Goal: Task Accomplishment & Management: Manage account settings

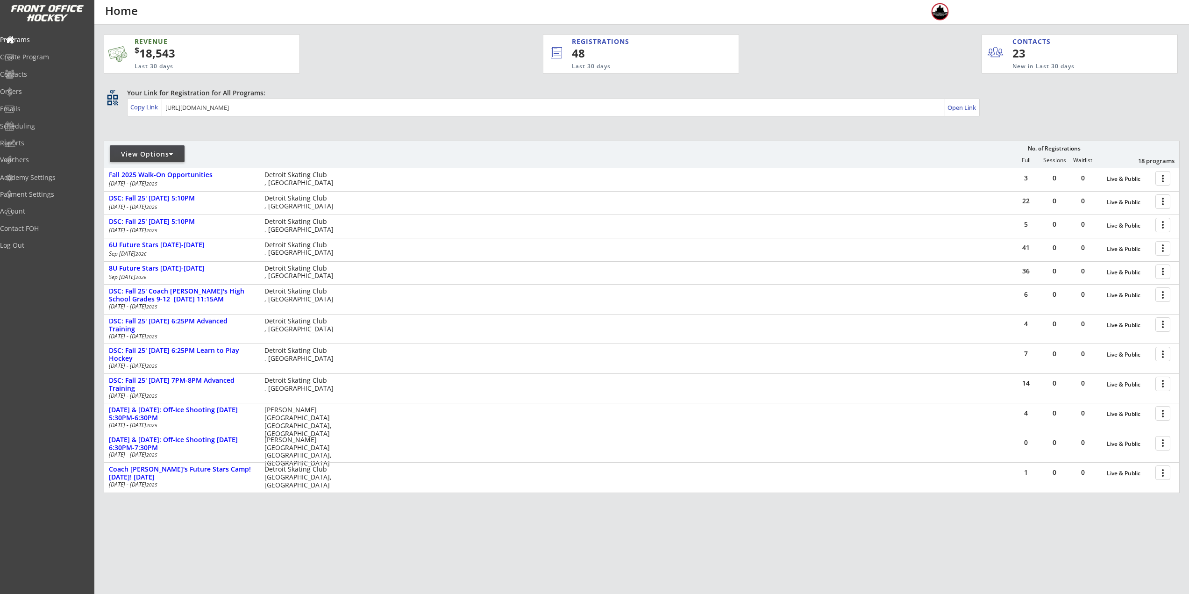
click at [153, 157] on div "View Options" at bounding box center [147, 154] width 75 height 9
select select ""Upcoming Programs""
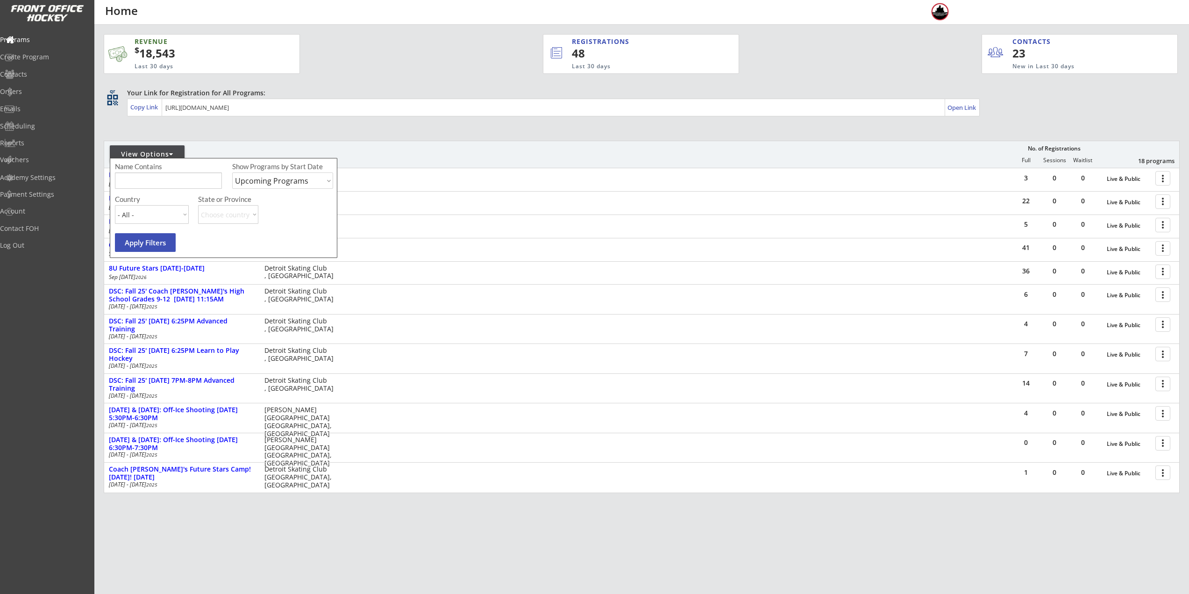
click at [182, 187] on input "input" at bounding box center [168, 180] width 107 height 16
type input "Sunday"
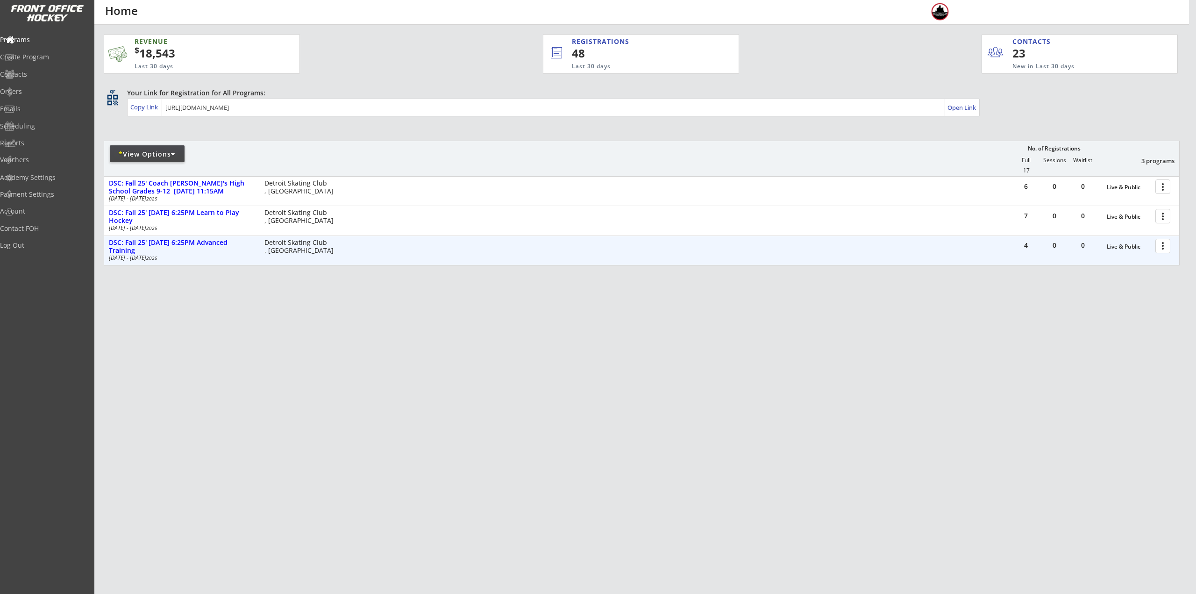
click at [1162, 243] on div at bounding box center [1165, 245] width 16 height 16
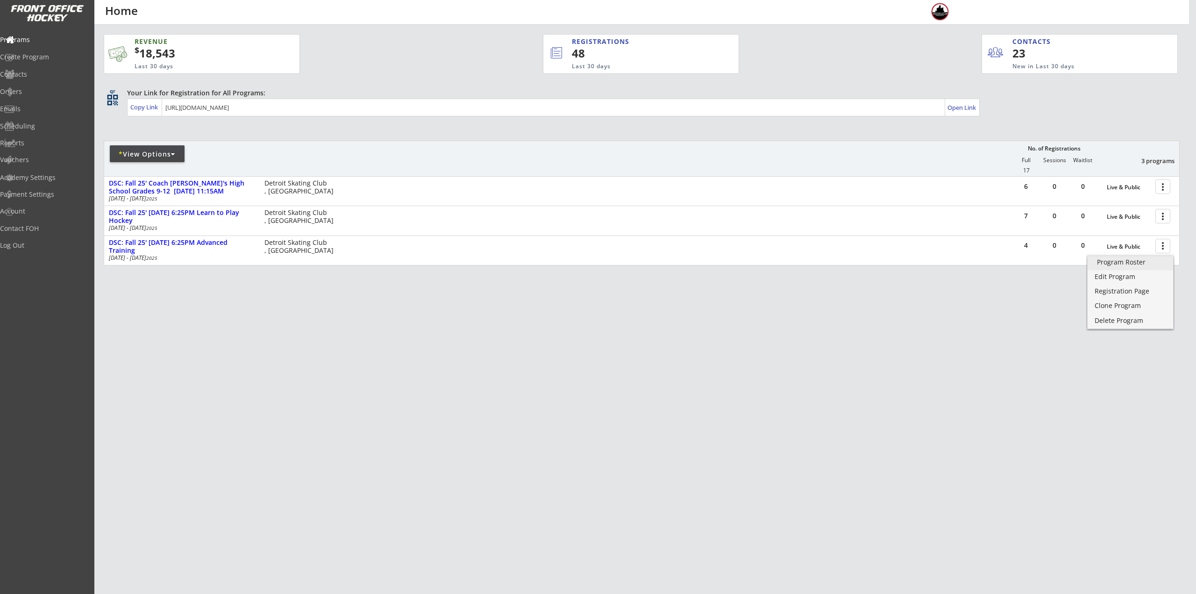
click at [1150, 263] on div "Program Roster" at bounding box center [1130, 262] width 67 height 7
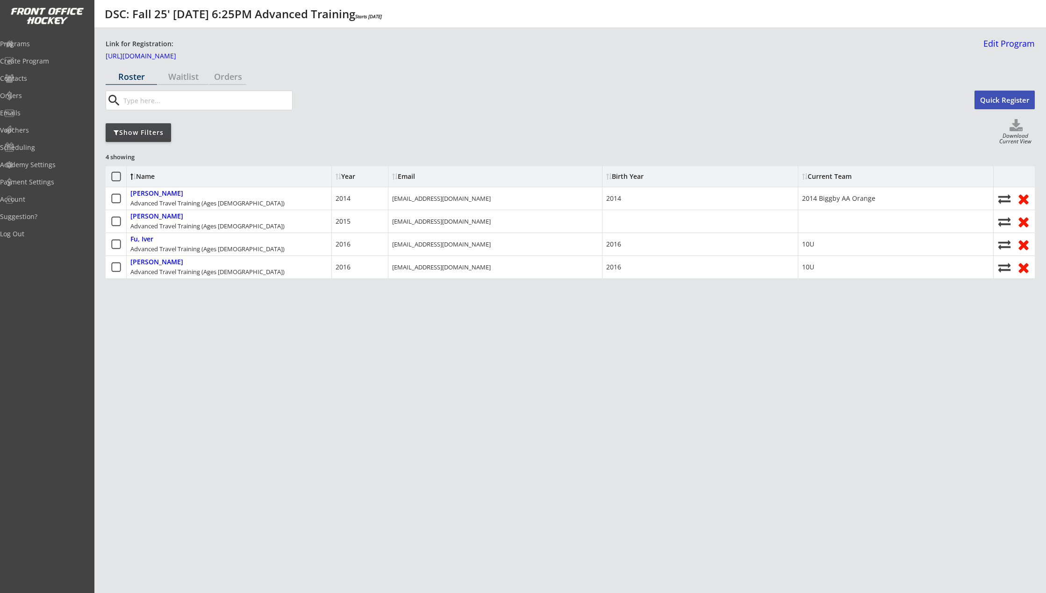
click at [993, 103] on button "Quick Register" at bounding box center [1004, 100] width 60 height 19
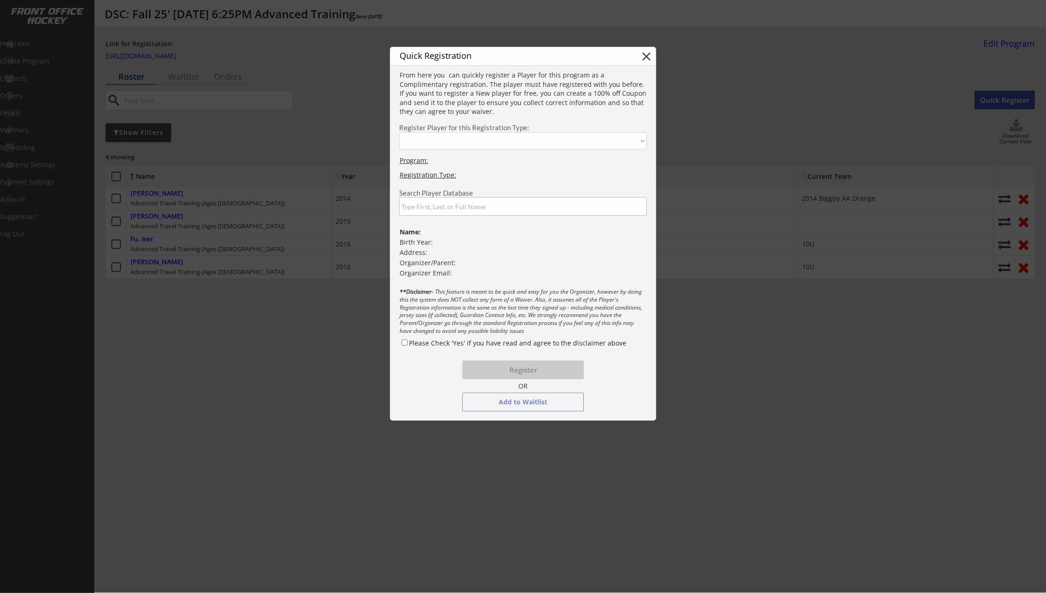
select select ""PLACEHOLDER_1427118222253""
click at [472, 207] on input "input" at bounding box center [523, 206] width 248 height 19
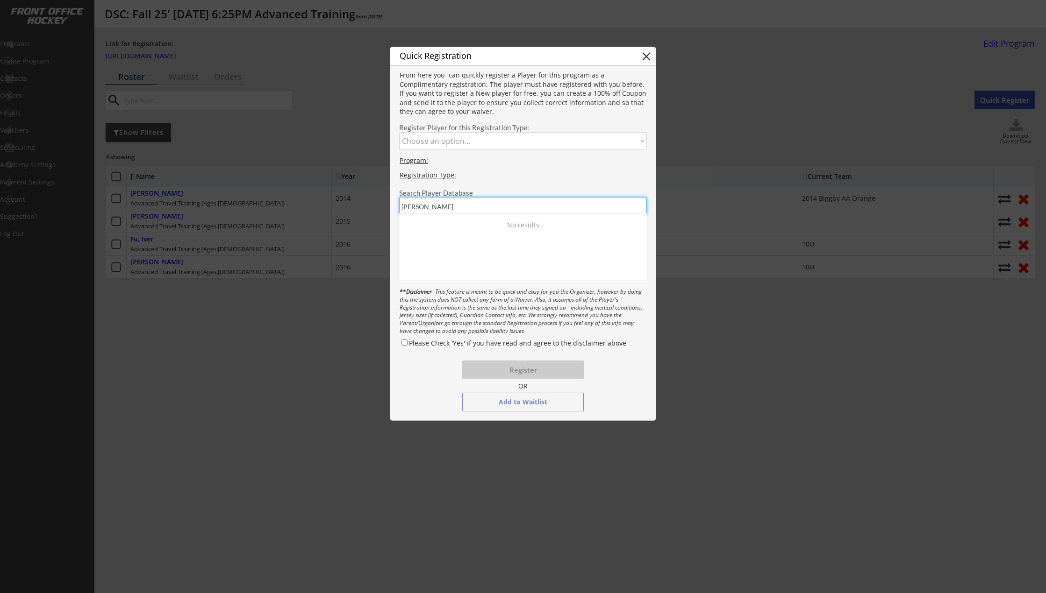
type input "Damien"
click at [474, 224] on div "Damien Lim" at bounding box center [449, 219] width 94 height 9
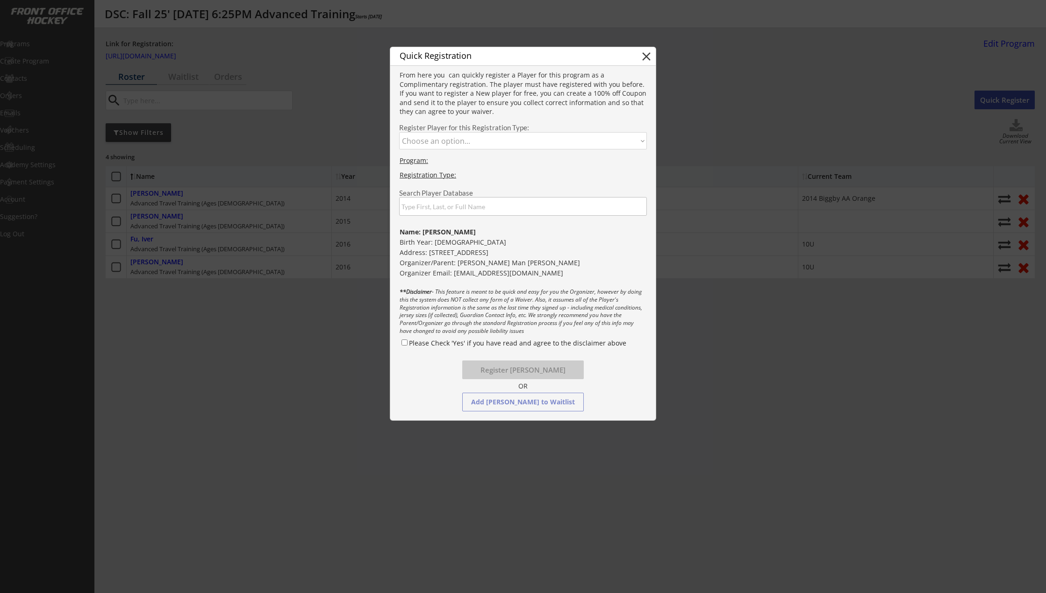
click at [505, 138] on select "Choose an option... Advanced Travel Training (Ages 9 - 19)" at bounding box center [523, 140] width 248 height 17
select select ""1348695171700984260__LOOKUP__1753125831890x736749946716028900""
click at [399, 132] on select "Choose an option... Advanced Travel Training (Ages 9 - 19)" at bounding box center [523, 140] width 248 height 17
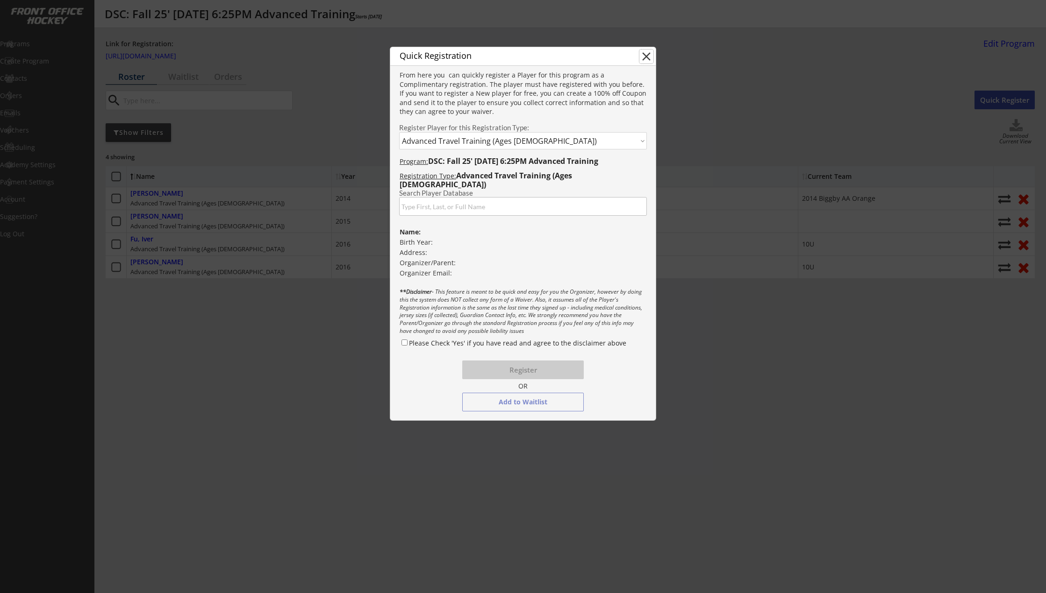
click at [649, 58] on button "close" at bounding box center [646, 57] width 14 height 14
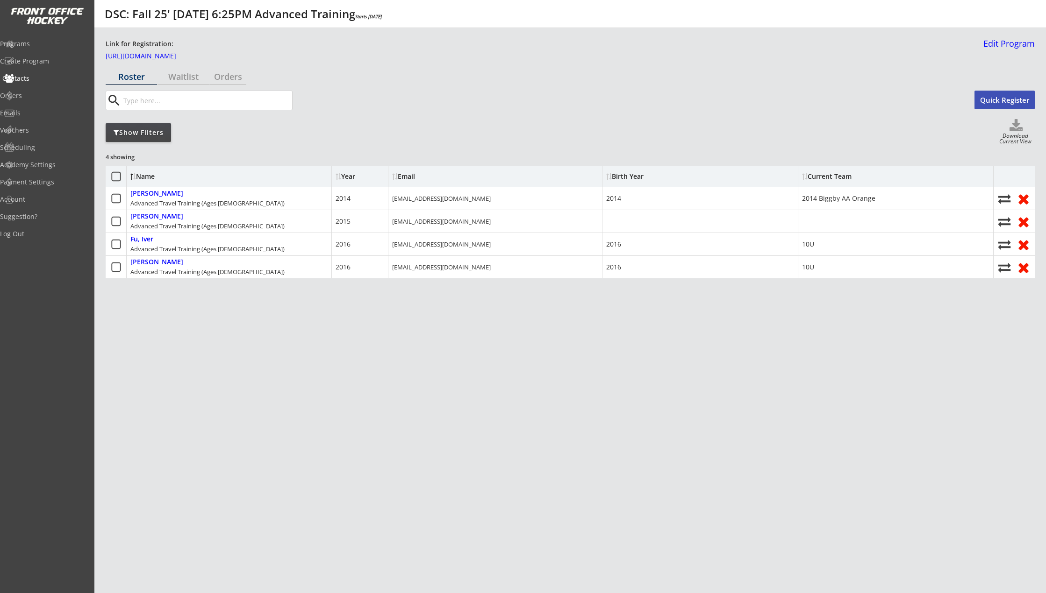
click at [43, 78] on div "Contacts" at bounding box center [44, 78] width 84 height 7
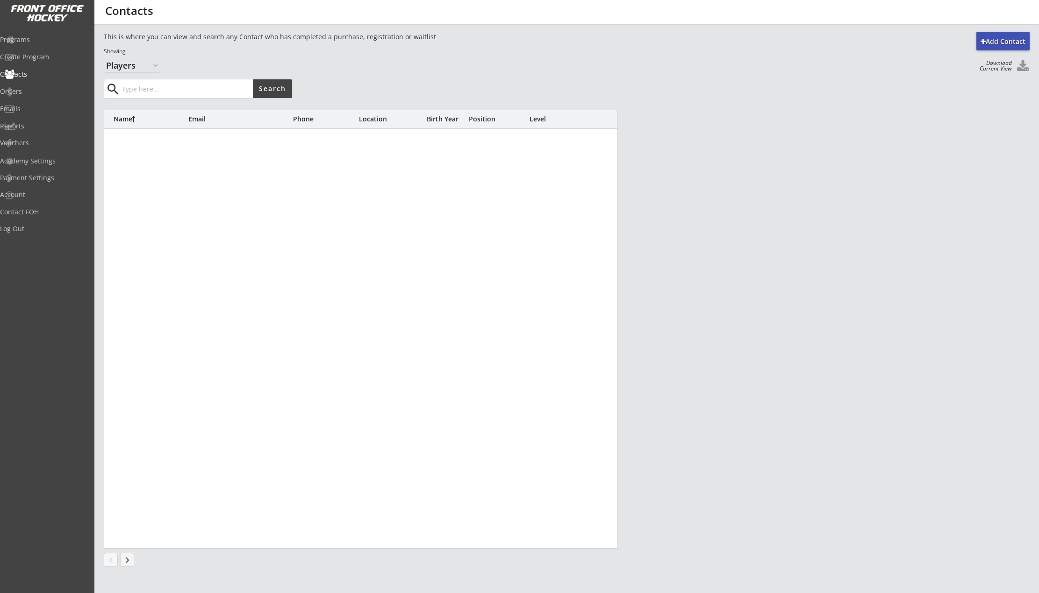
select select ""Players""
click at [185, 93] on input "input" at bounding box center [186, 88] width 133 height 19
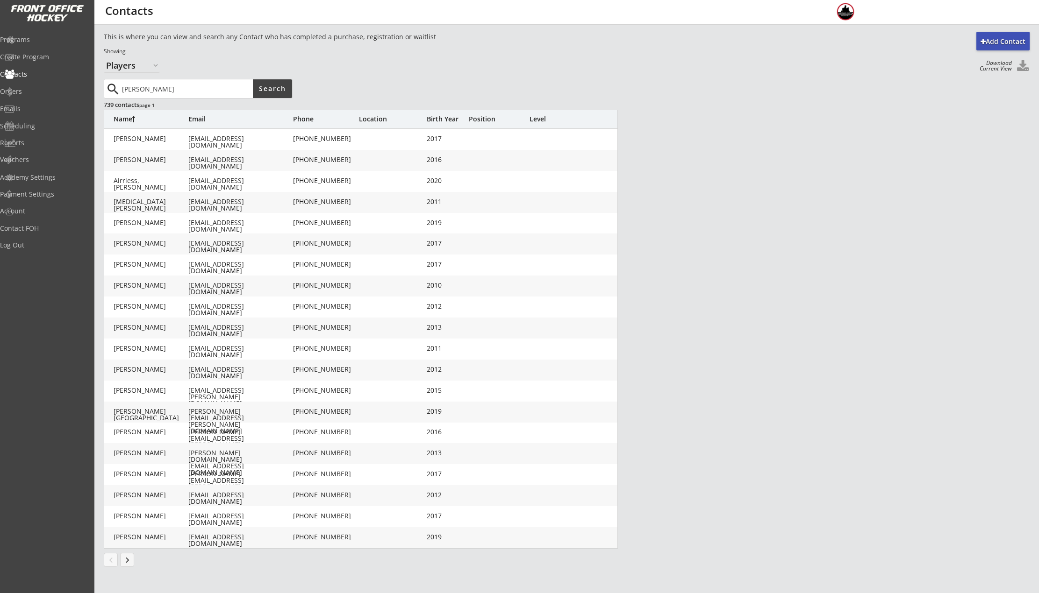
type input "[PERSON_NAME]"
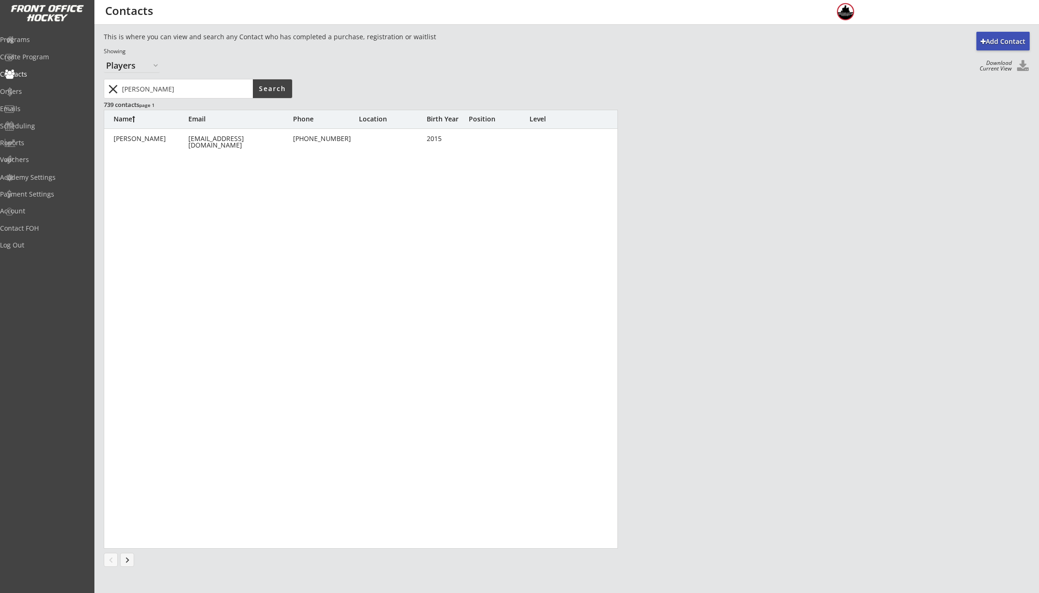
drag, startPoint x: 183, startPoint y: 129, endPoint x: 183, endPoint y: 136, distance: 7.5
click at [183, 131] on div "[PERSON_NAME] [EMAIL_ADDRESS][DOMAIN_NAME] [PHONE_NUMBER] 2015 [PERSON_NAME] [P…" at bounding box center [361, 339] width 514 height 421
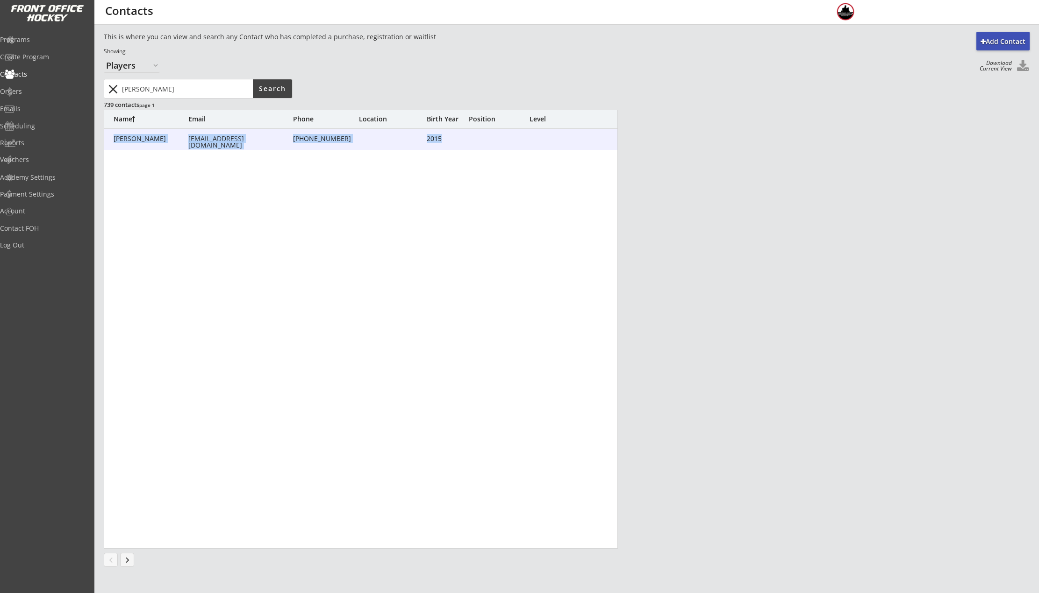
click at [183, 137] on div "[PERSON_NAME]" at bounding box center [151, 139] width 75 height 7
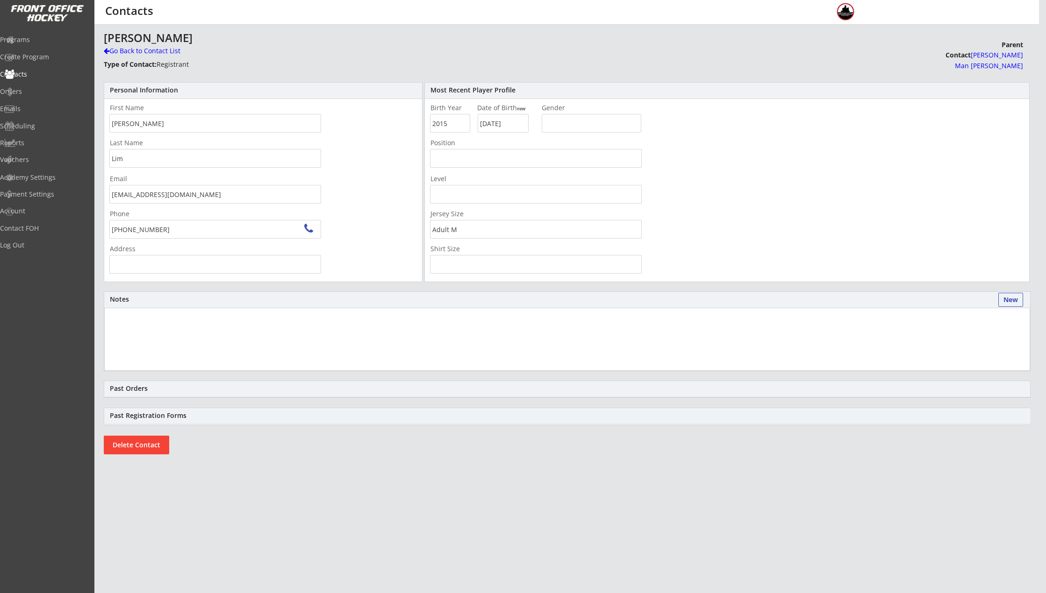
type input "8396 Pinecreek Dr, Indianapolis, IN 46256, USA"
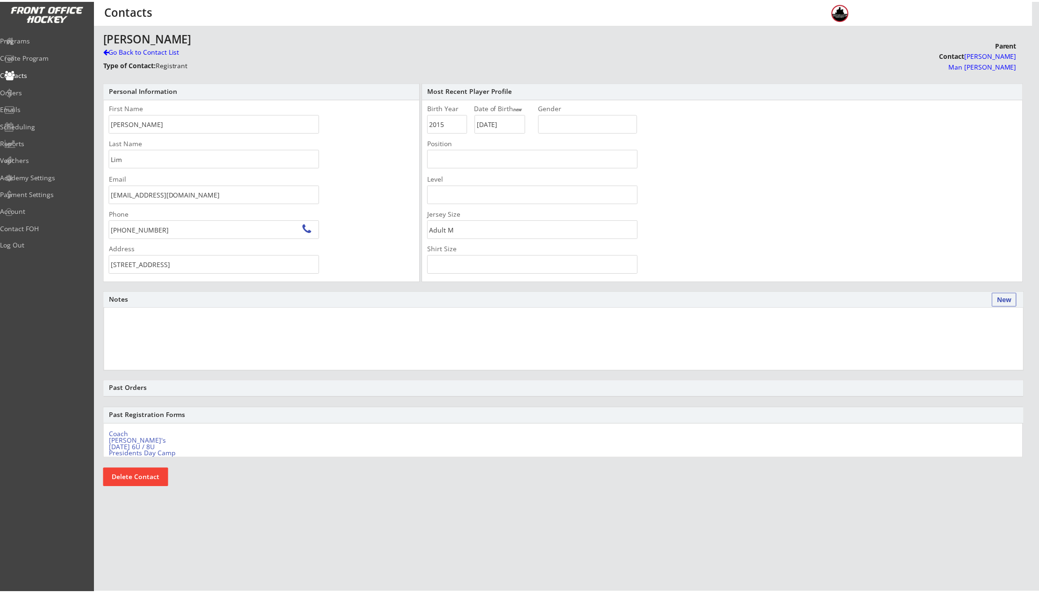
scroll to position [1, 0]
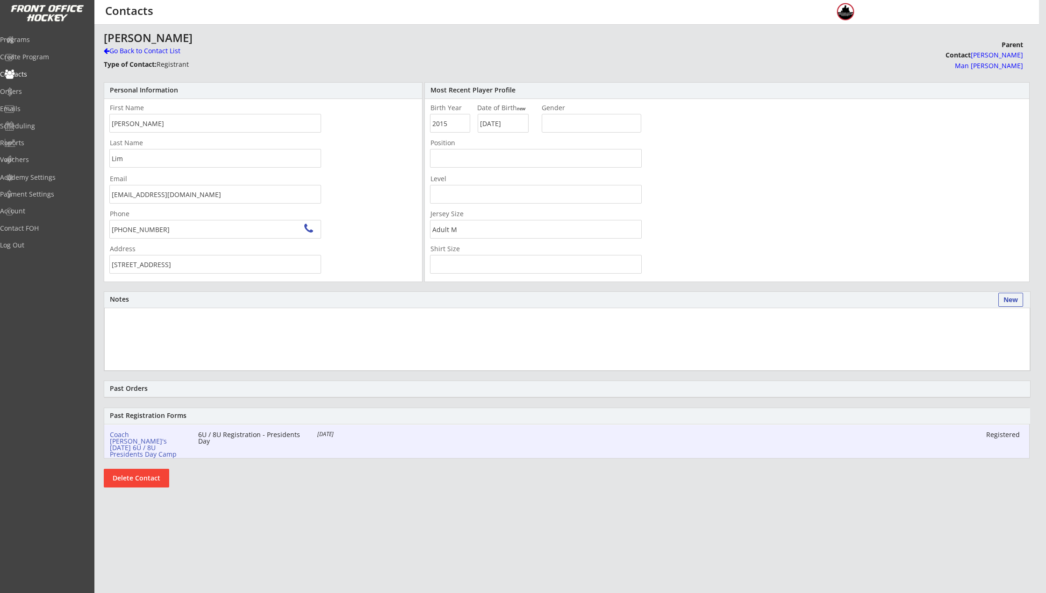
click at [166, 432] on div "Coach Rich's Monday, February 17, 2024 6U / 8U Presidents Day Camp" at bounding box center [148, 445] width 77 height 26
select select ""Adult M""
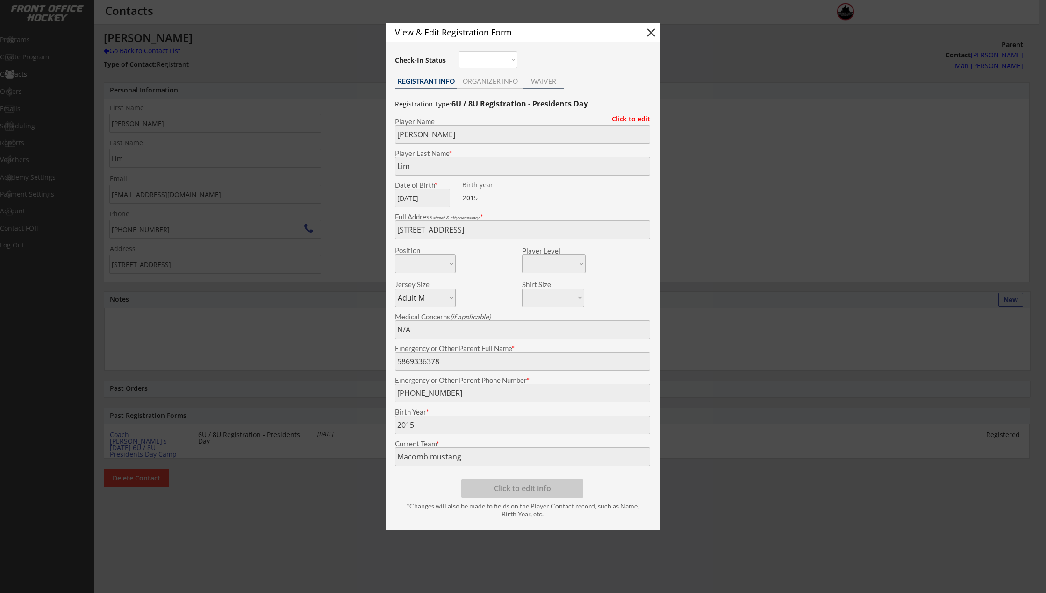
click at [556, 82] on div "WAIVER" at bounding box center [543, 81] width 41 height 7
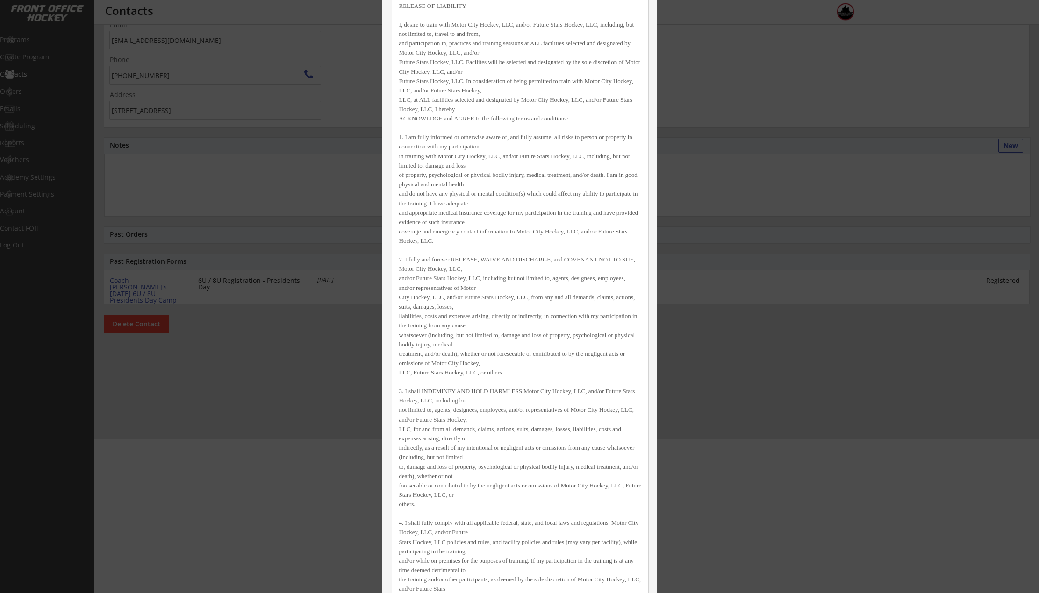
scroll to position [0, 0]
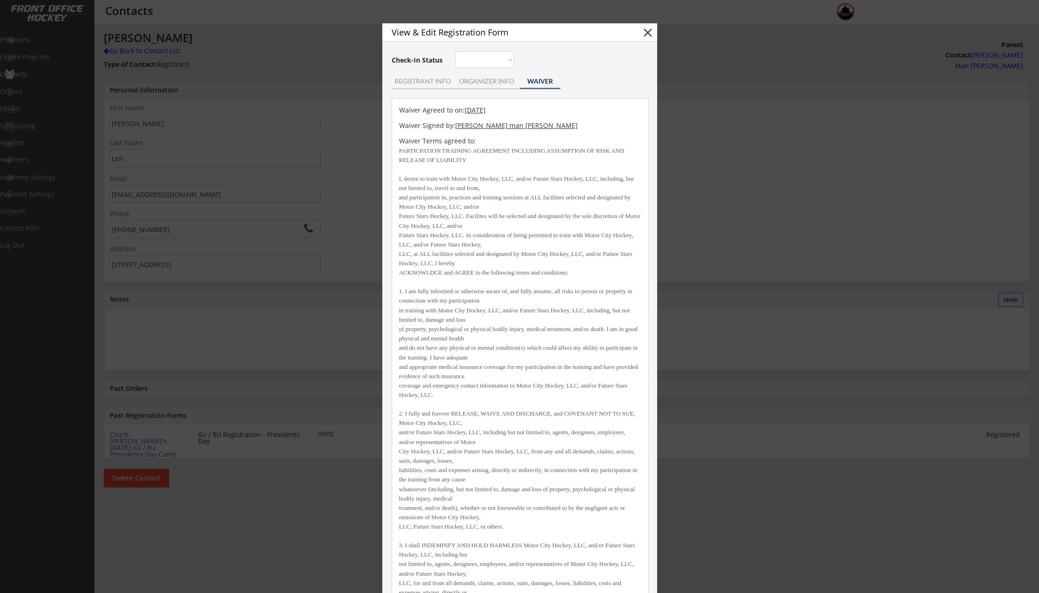
click at [645, 33] on button "close" at bounding box center [648, 33] width 14 height 14
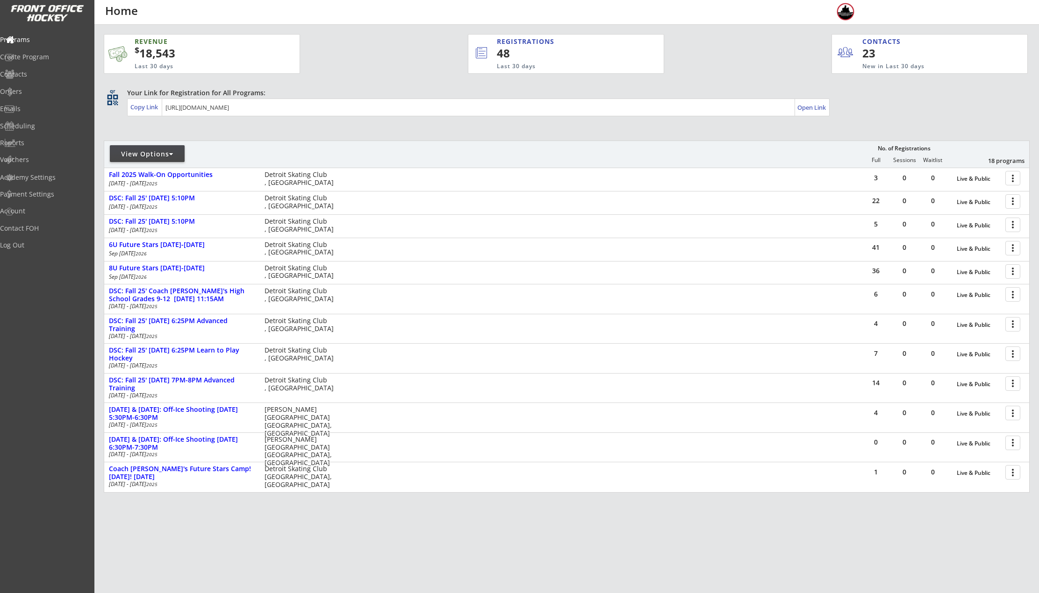
click at [158, 159] on div "View Options" at bounding box center [147, 153] width 75 height 17
select select ""Upcoming Programs""
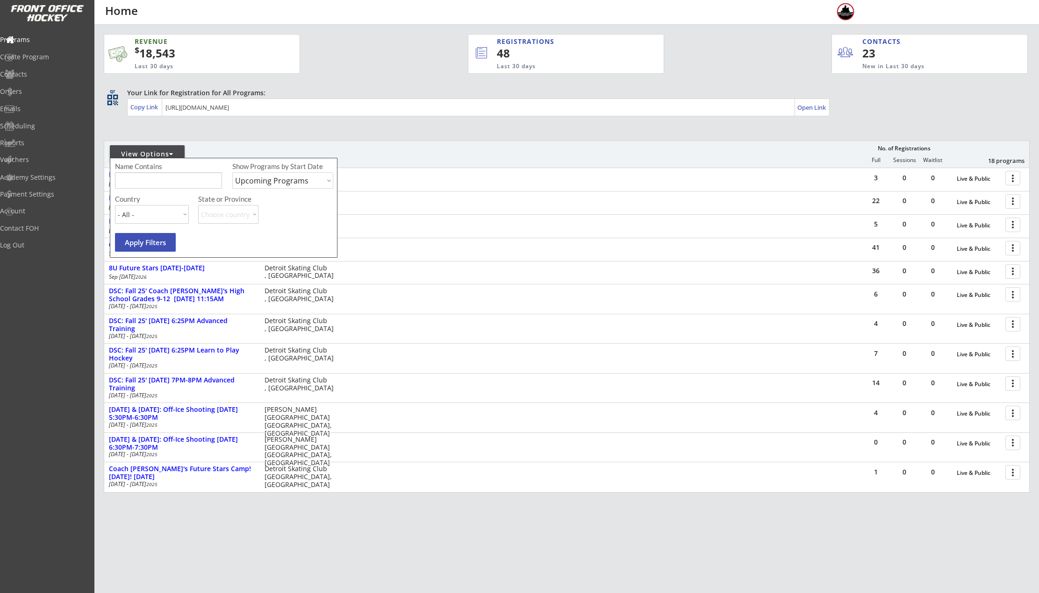
click at [162, 174] on input "input" at bounding box center [168, 180] width 107 height 16
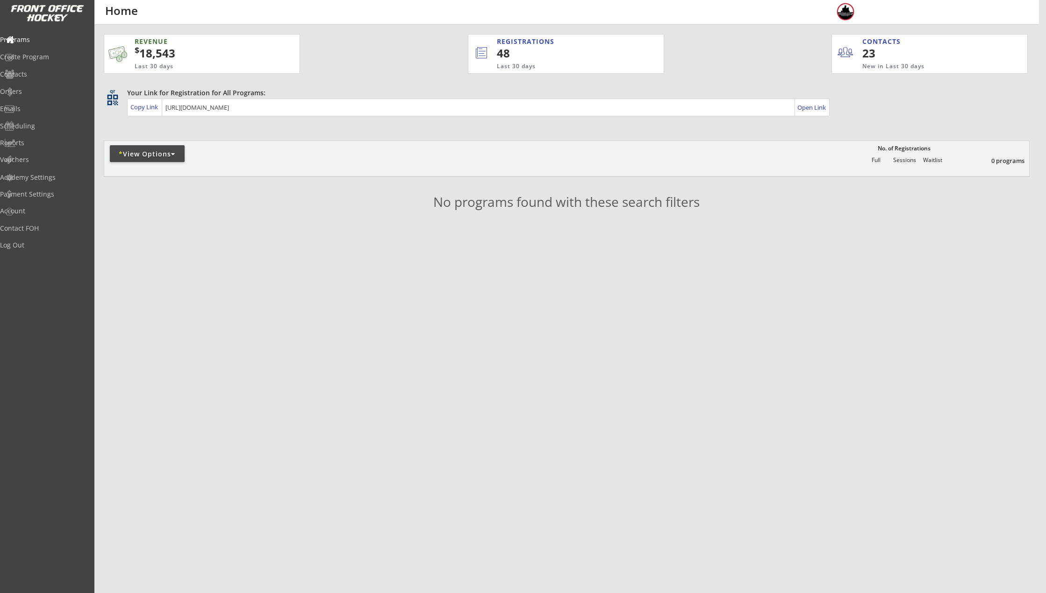
click at [151, 158] on div "* View Options" at bounding box center [147, 154] width 75 height 9
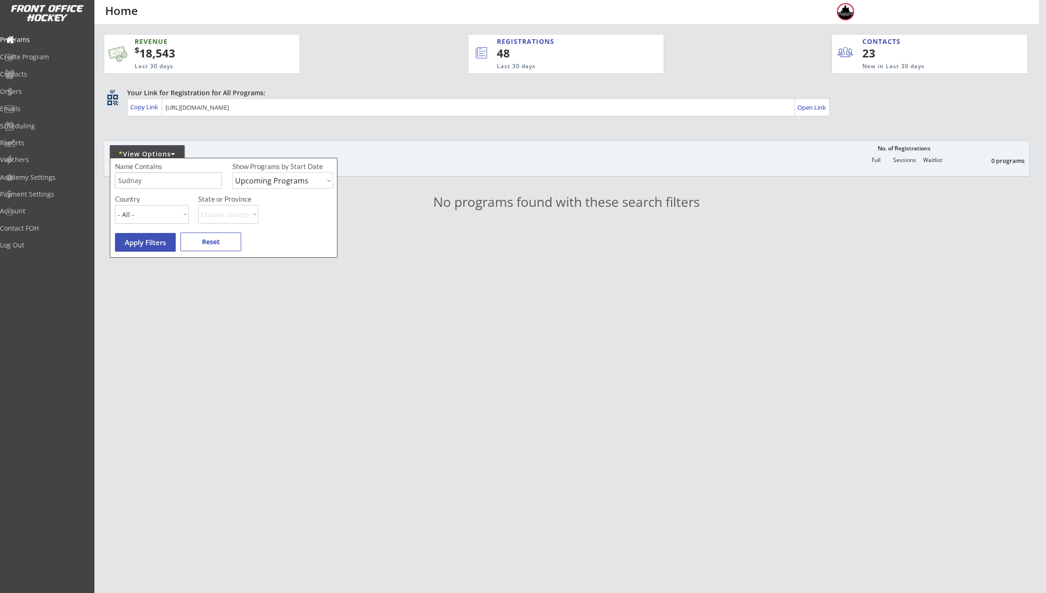
click at [160, 172] on input "input" at bounding box center [168, 180] width 107 height 16
type input "[DATE]"
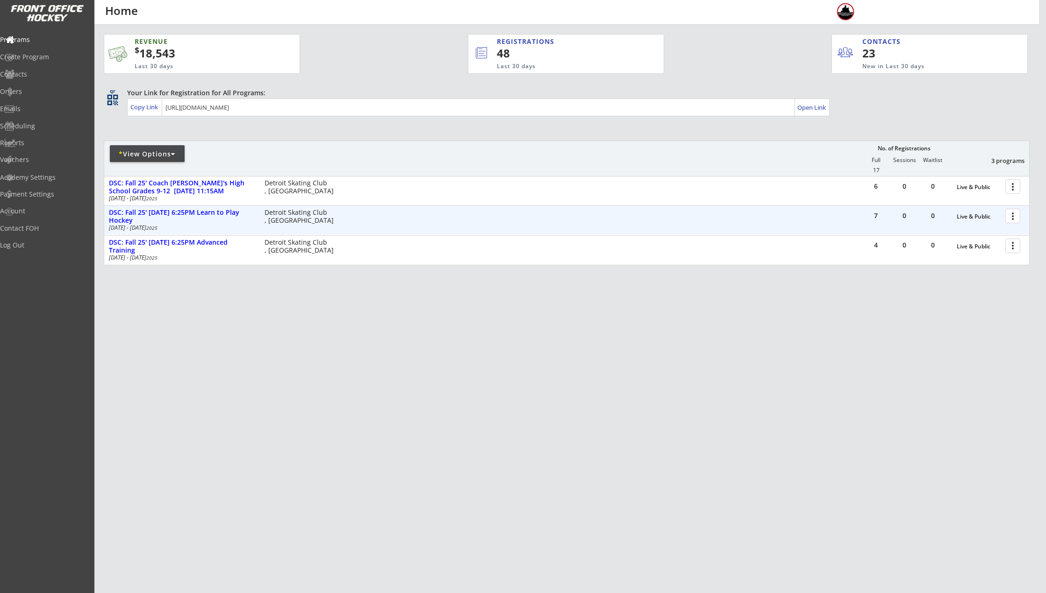
click at [1011, 219] on div at bounding box center [1014, 215] width 16 height 16
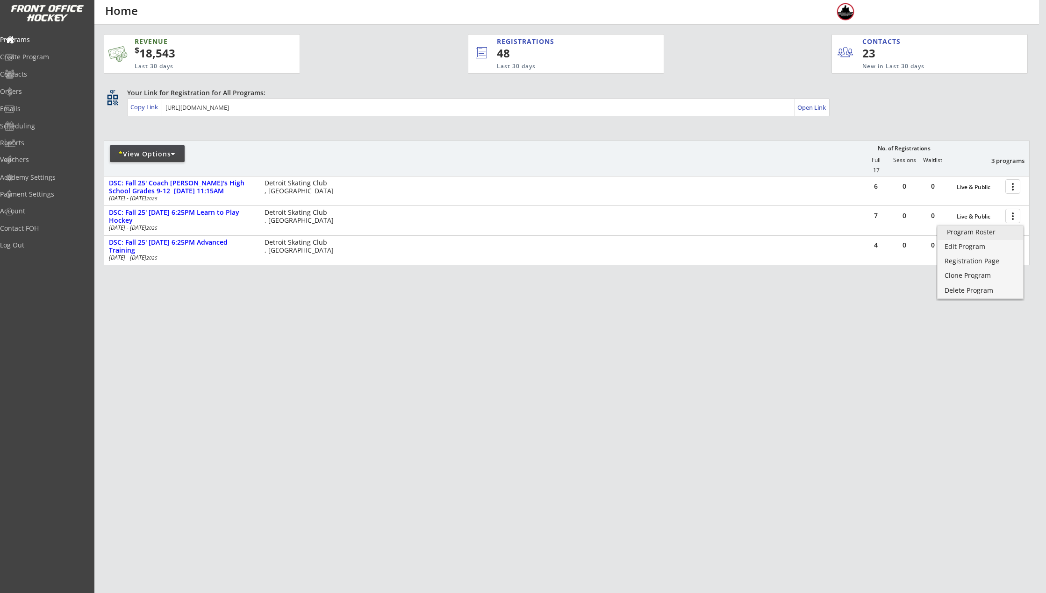
click at [992, 232] on div "Program Roster" at bounding box center [980, 232] width 67 height 7
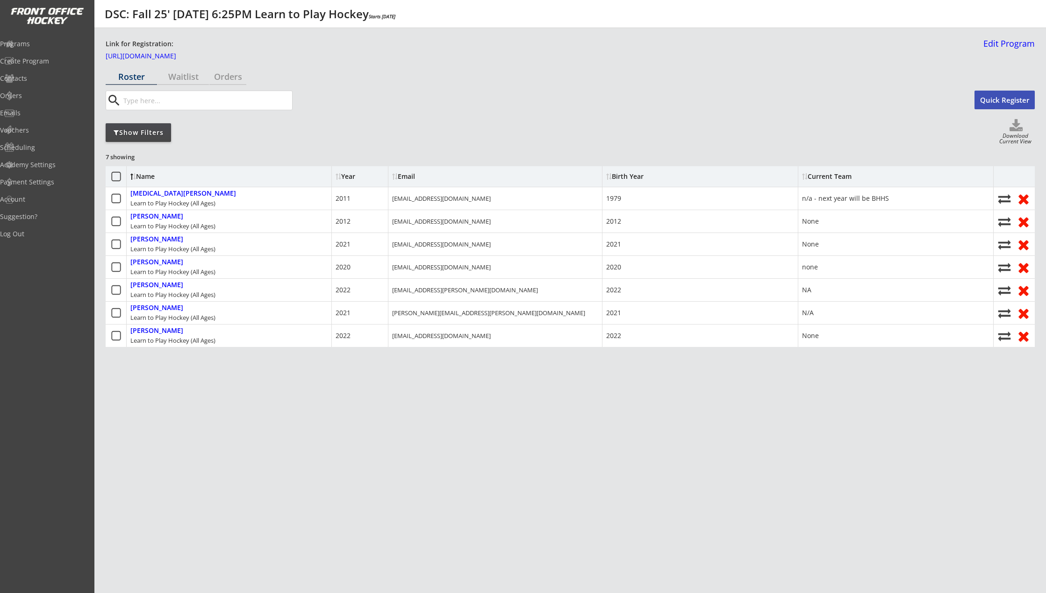
click at [192, 128] on div "Show Filters Download Current View" at bounding box center [570, 132] width 929 height 27
click at [56, 94] on div "Orders" at bounding box center [44, 96] width 84 height 7
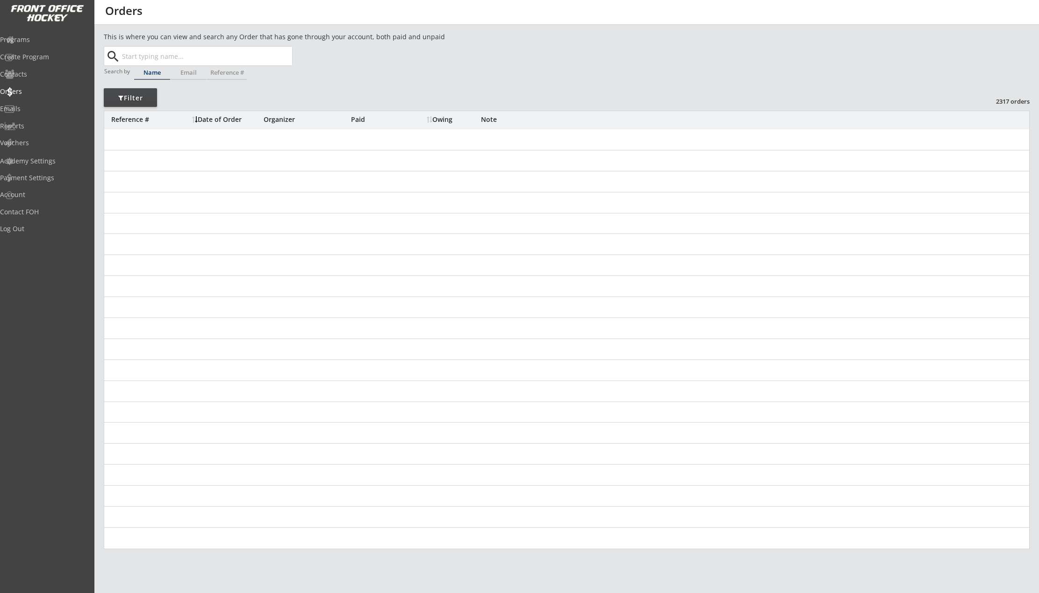
click at [189, 51] on input "text" at bounding box center [206, 56] width 172 height 19
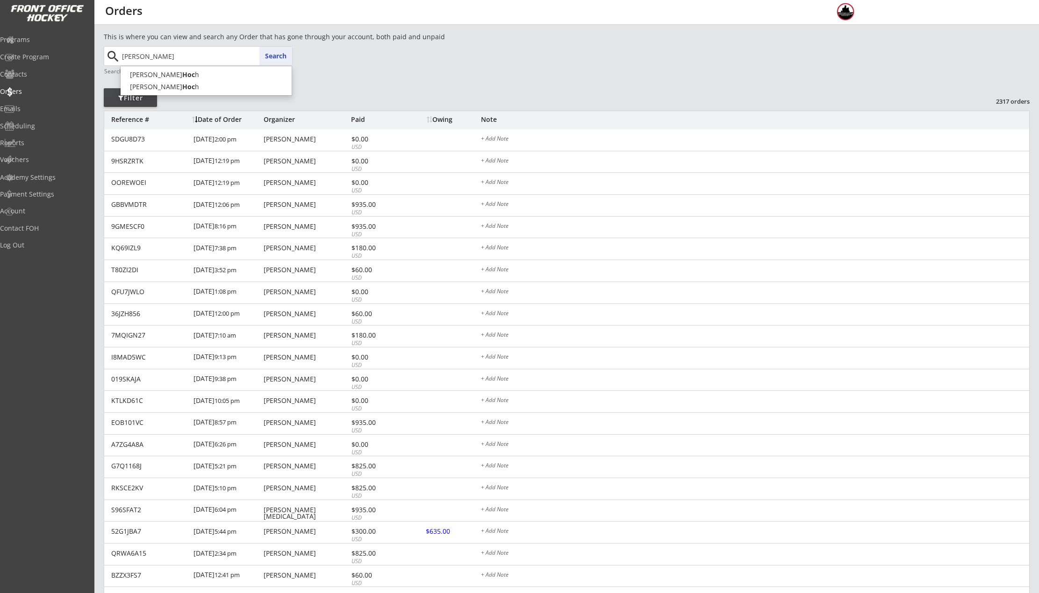
type input "[PERSON_NAME]"
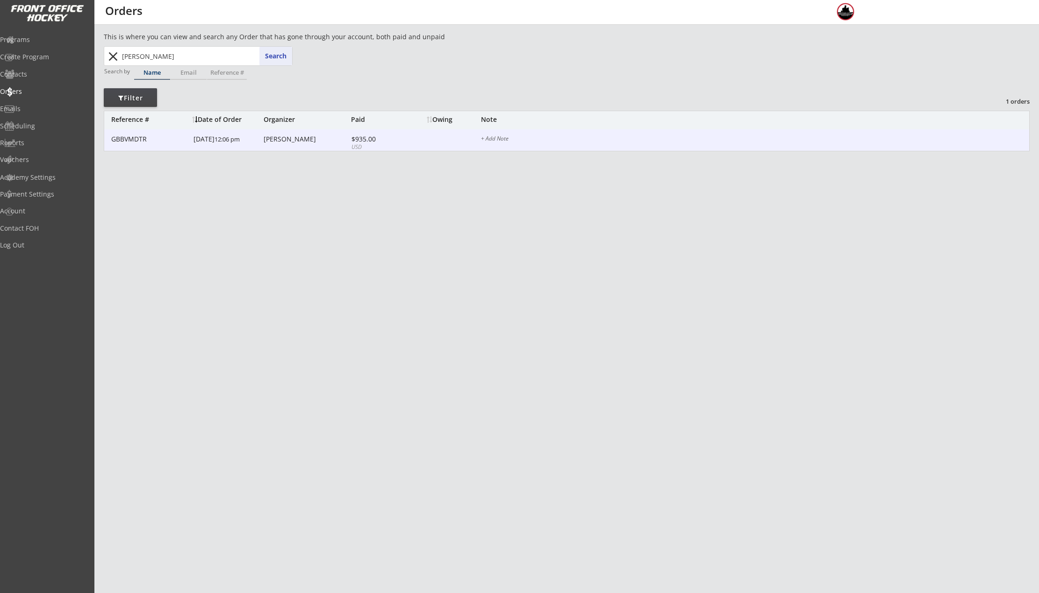
click at [240, 144] on div "[DATE] 12:06 pm" at bounding box center [227, 139] width 68 height 21
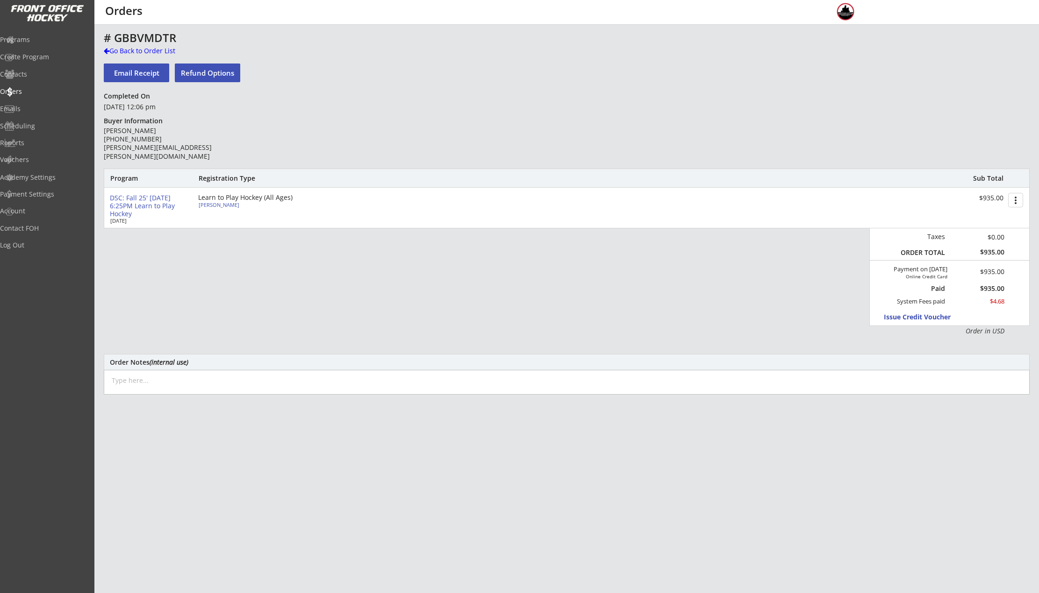
click at [222, 206] on div "[PERSON_NAME]" at bounding box center [251, 204] width 104 height 5
select select ""Youth S/M""
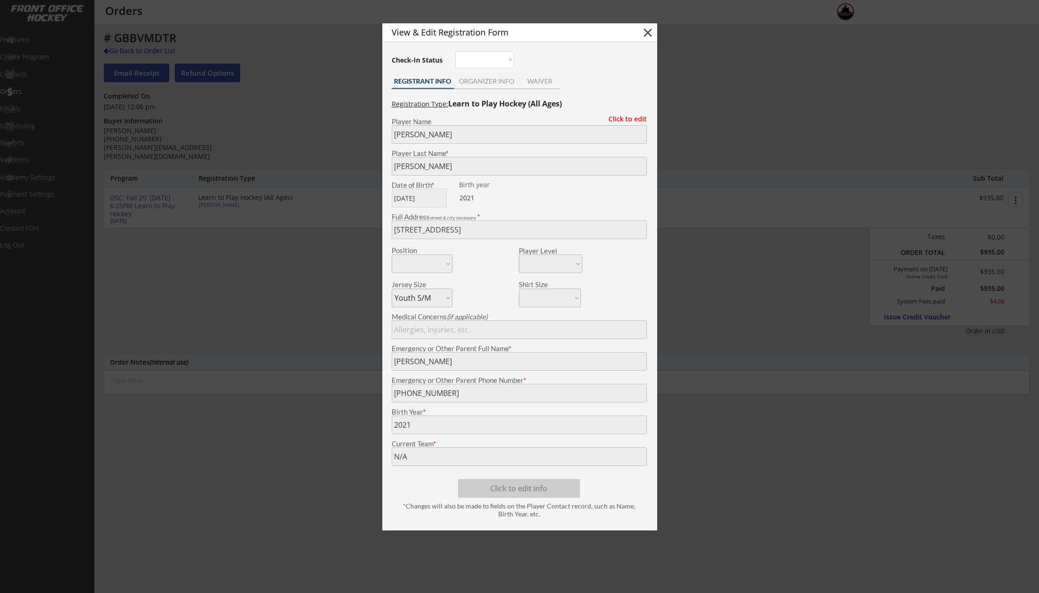
click at [642, 35] on button "close" at bounding box center [648, 33] width 14 height 14
select select ""PLACEHOLDER_1427118222253""
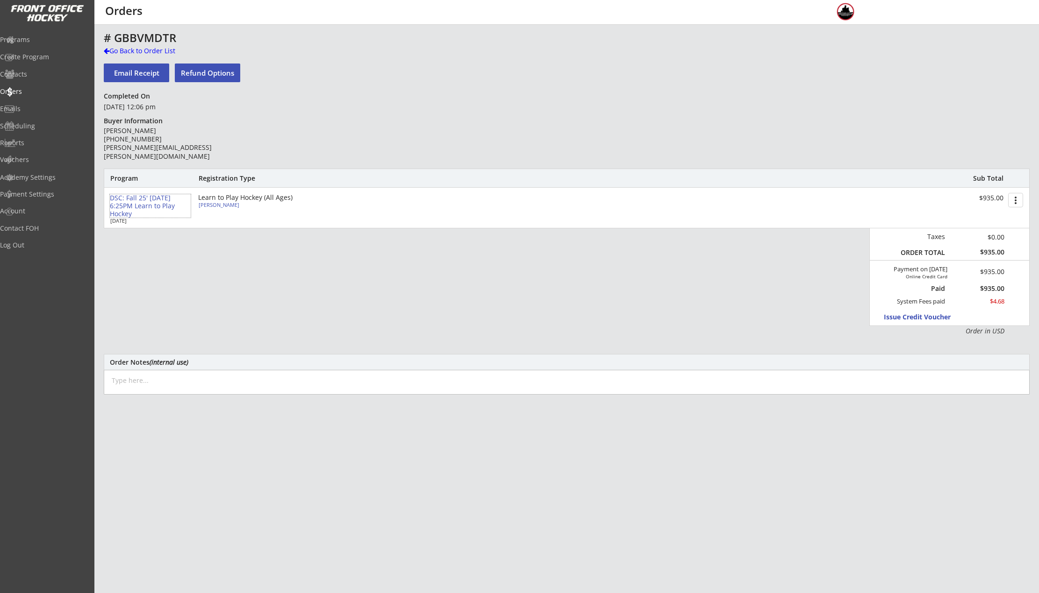
click at [143, 198] on div "DSC: Fall 25' [DATE] 6:25PM Learn to Play Hockey" at bounding box center [150, 205] width 81 height 23
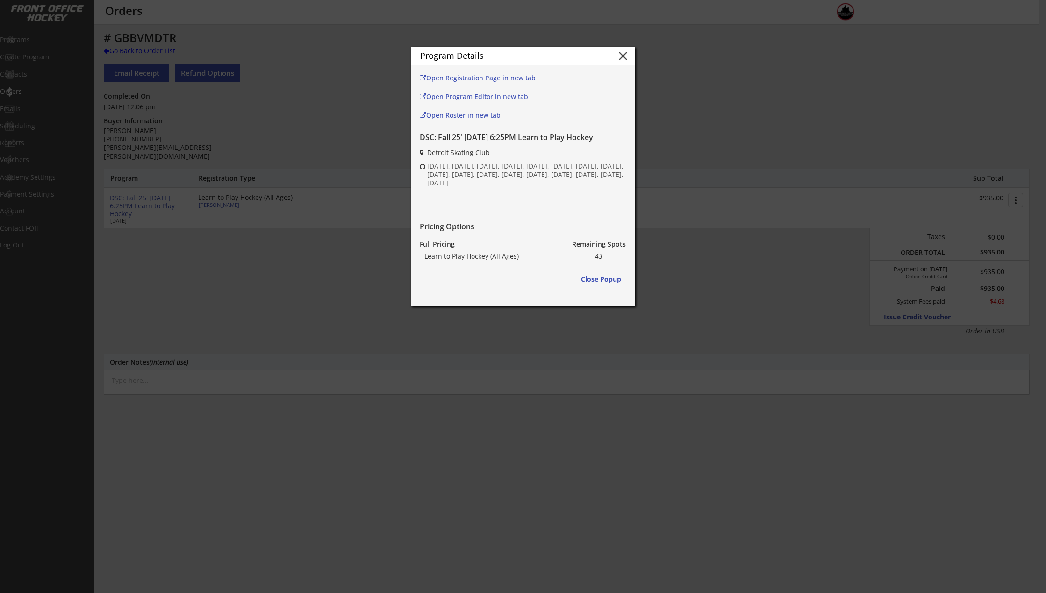
click at [622, 61] on button "close" at bounding box center [623, 56] width 14 height 14
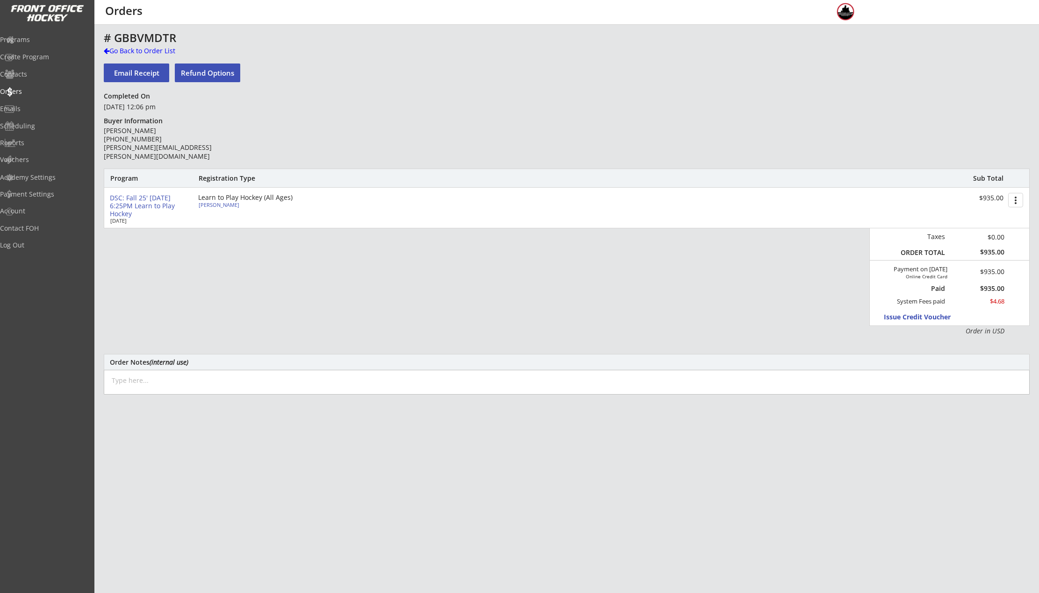
click at [214, 76] on button "Refund Options" at bounding box center [207, 73] width 65 height 19
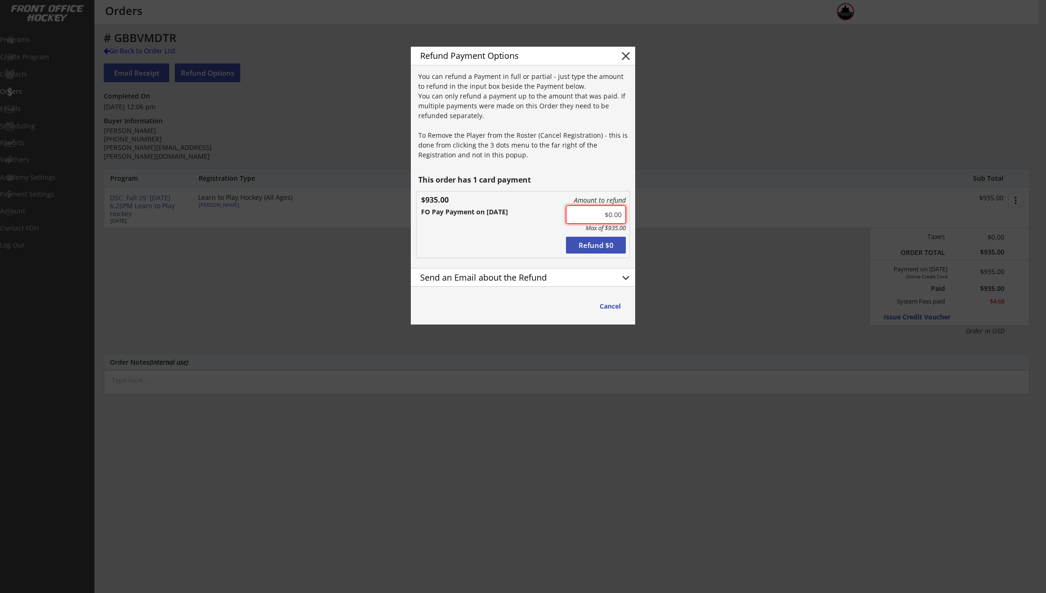
click at [622, 212] on input "input" at bounding box center [596, 215] width 60 height 18
click at [620, 216] on input "input" at bounding box center [596, 215] width 60 height 18
click at [623, 216] on input "input" at bounding box center [596, 215] width 60 height 18
click at [613, 214] on input "input" at bounding box center [596, 215] width 60 height 18
type input "$110.00"
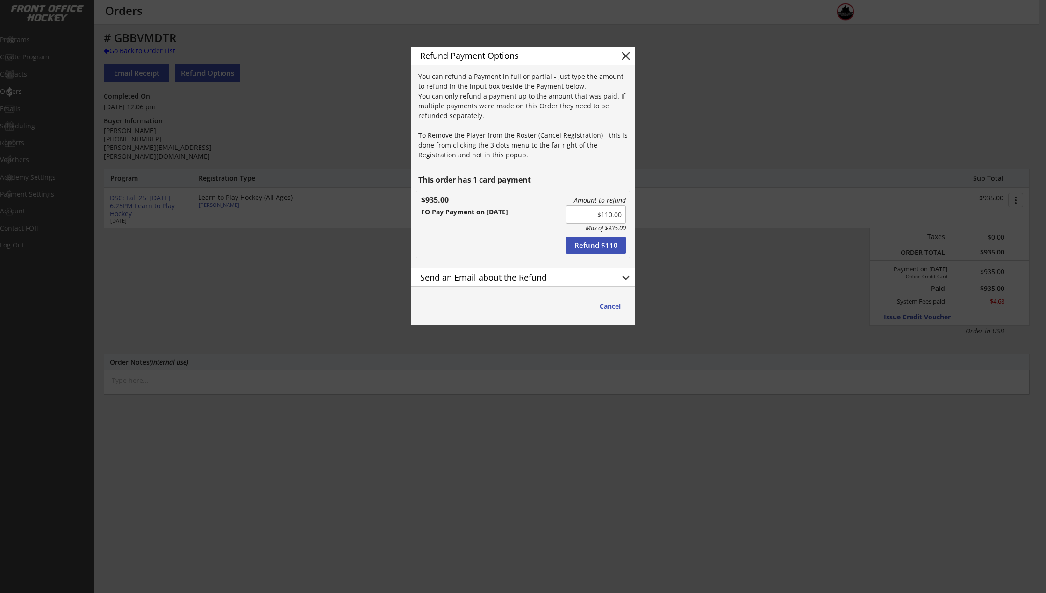
click at [507, 229] on div "Amount to refund Max of $935.00 Refunded Refund $110 $935.00 FO Pay Payment on …" at bounding box center [522, 225] width 213 height 66
click at [539, 281] on div "Send an Email about the Refund" at bounding box center [512, 277] width 184 height 8
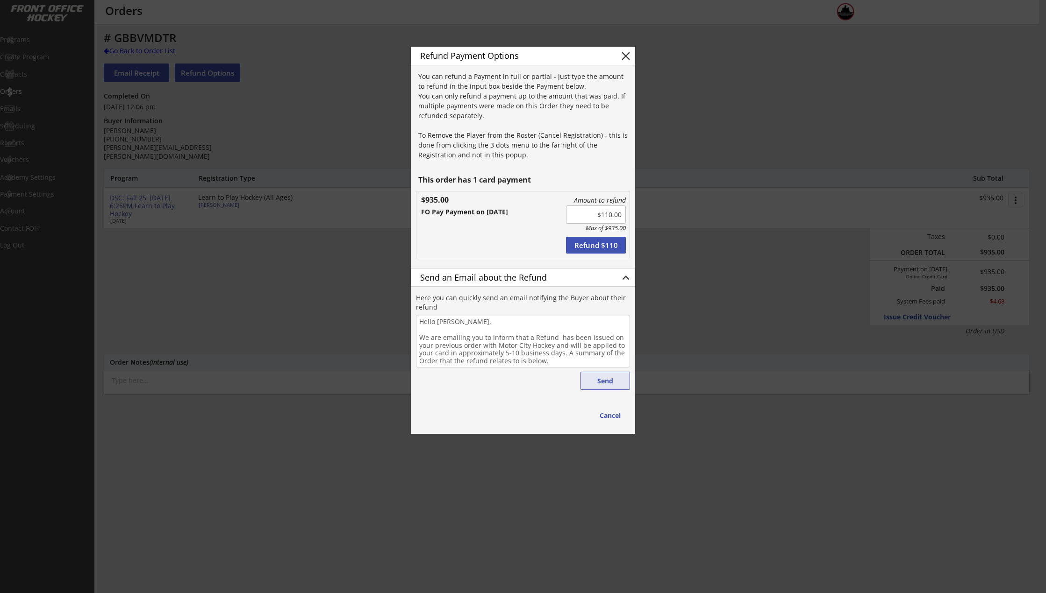
click at [609, 379] on button "Send" at bounding box center [605, 381] width 50 height 18
click at [600, 246] on button "Refund $110" at bounding box center [596, 245] width 60 height 17
click at [595, 246] on button "Refund $110" at bounding box center [596, 245] width 60 height 17
click at [630, 54] on button "close" at bounding box center [626, 56] width 14 height 14
type textarea "Hello , We are emailing you to inform that a Refund has been issued on your pre…"
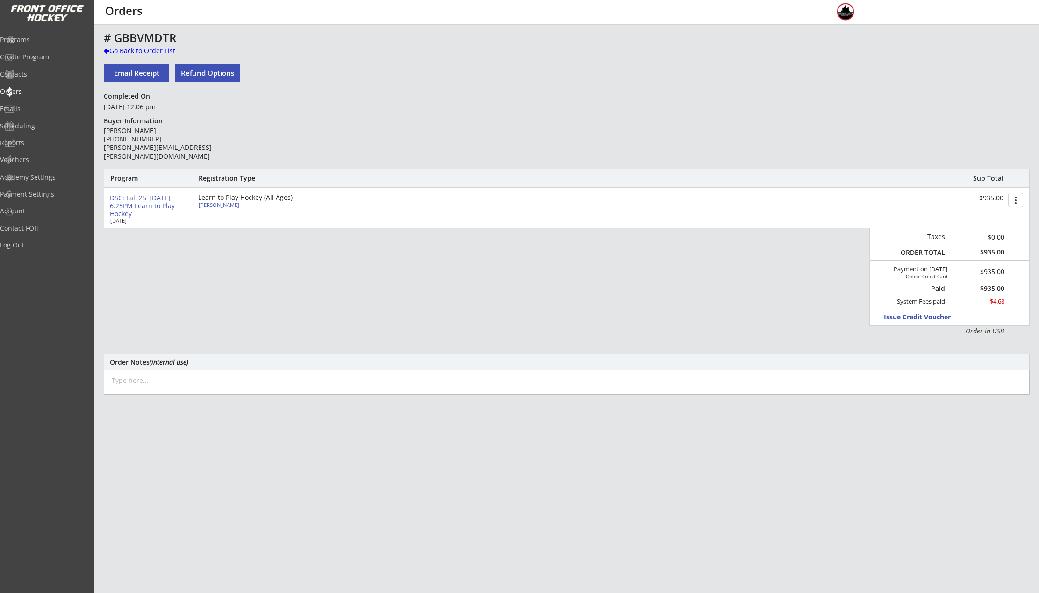
click at [642, 229] on div "Program Registration Type Sub Total DSC: Fall 25' Sunday 6:25PM Learn to Play H…" at bounding box center [567, 252] width 926 height 167
click at [43, 95] on div "Orders" at bounding box center [44, 91] width 84 height 7
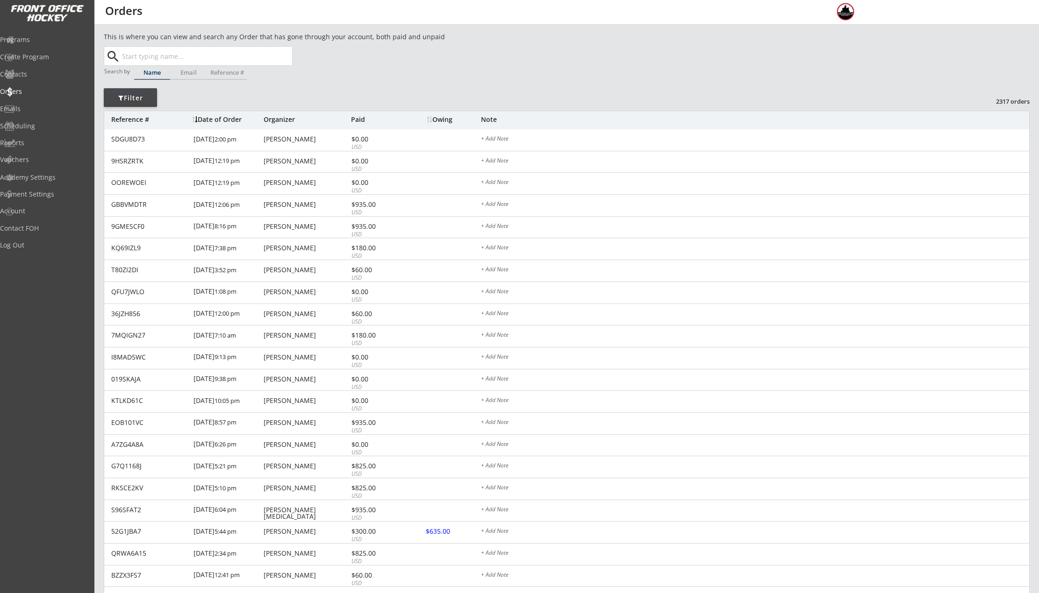
click at [166, 56] on input "text" at bounding box center [206, 56] width 172 height 19
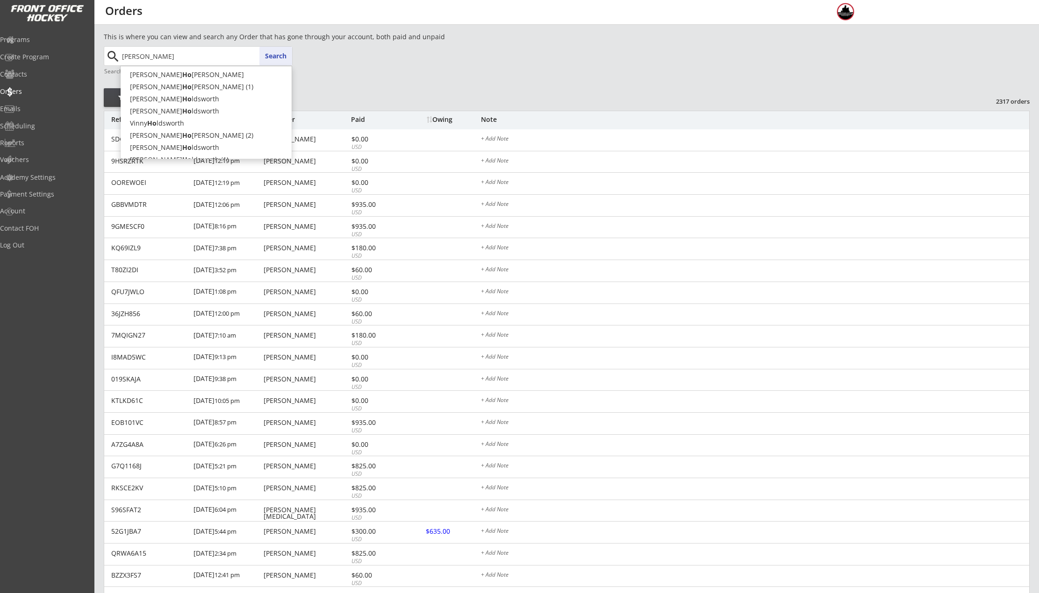
type input "[PERSON_NAME]"
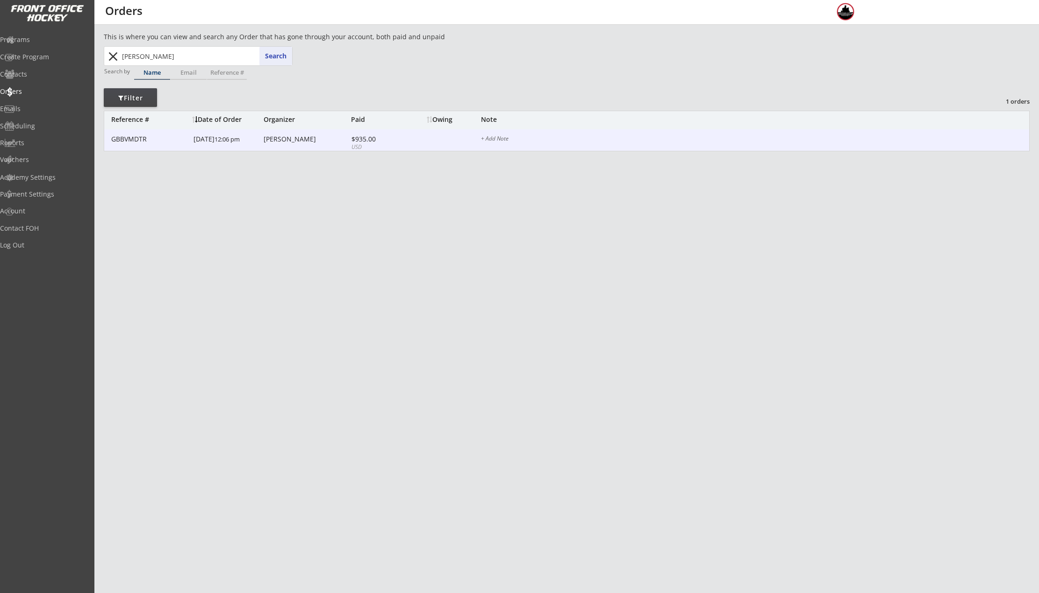
click at [274, 134] on div "GBBVMDTR [DATE] 12:06 pm [PERSON_NAME] $935.00 USD + Add Note" at bounding box center [566, 140] width 925 height 22
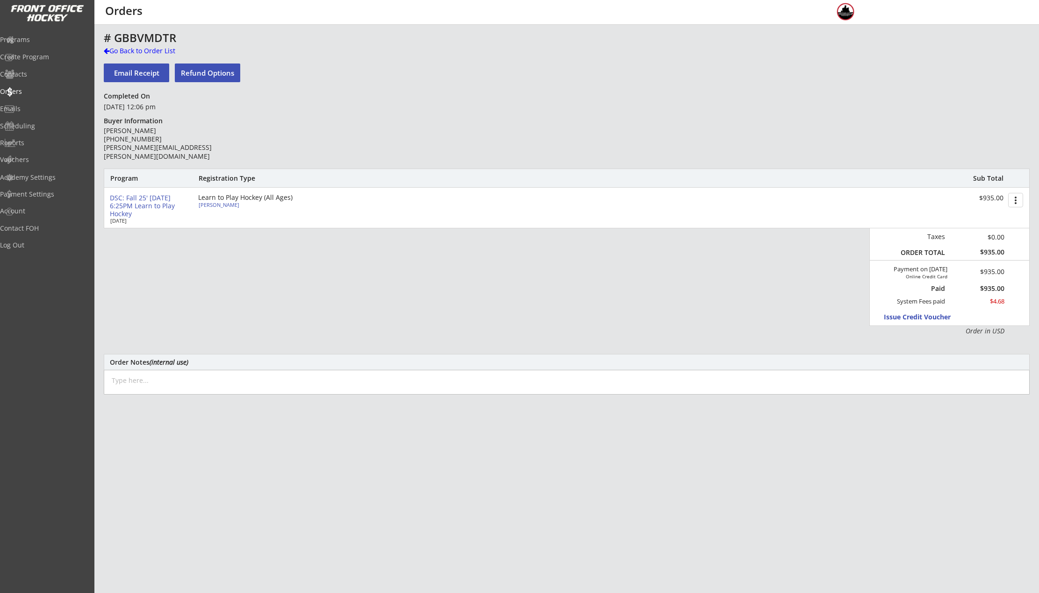
click at [232, 71] on button "Refund Options" at bounding box center [207, 73] width 65 height 19
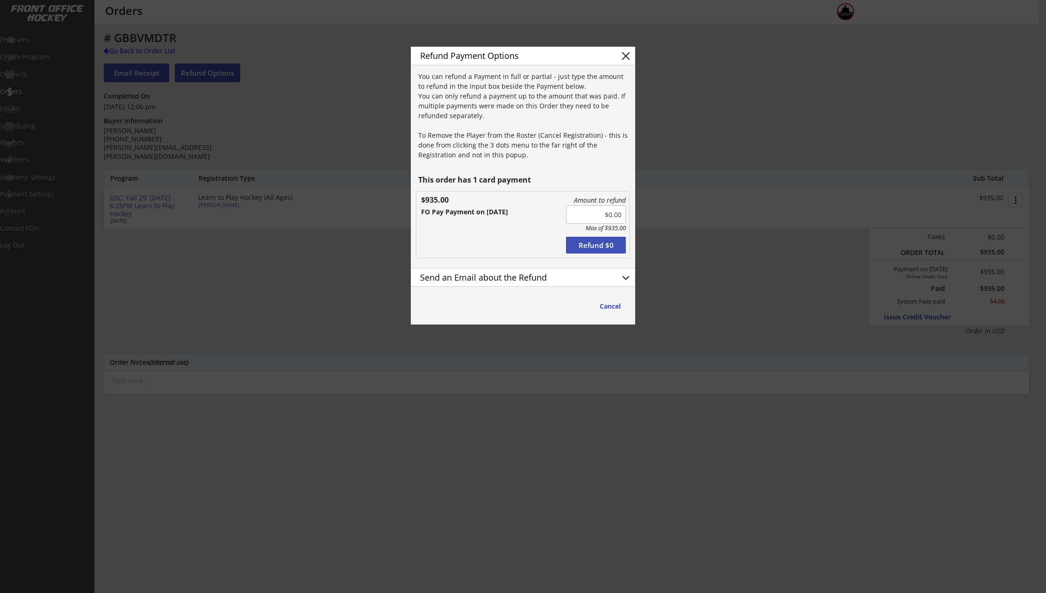
click at [613, 218] on input "input" at bounding box center [596, 215] width 60 height 18
type input "$110.00"
click at [596, 245] on button "Refund $110" at bounding box center [596, 245] width 60 height 17
click at [624, 60] on button "close" at bounding box center [626, 56] width 14 height 14
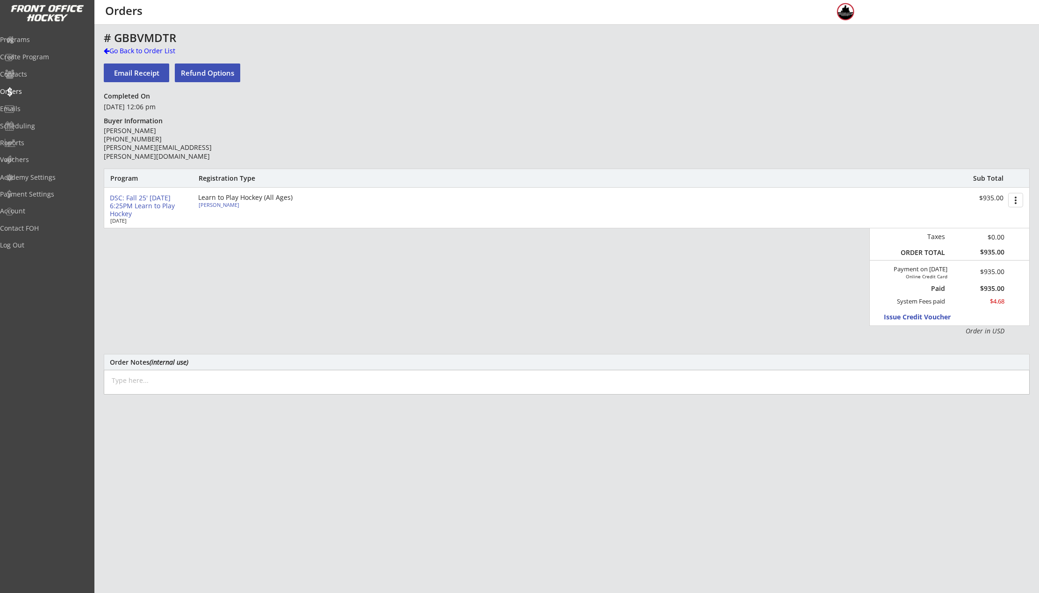
click at [128, 201] on div "DSC: Fall 25' [DATE] 6:25PM Learn to Play Hockey" at bounding box center [150, 205] width 81 height 23
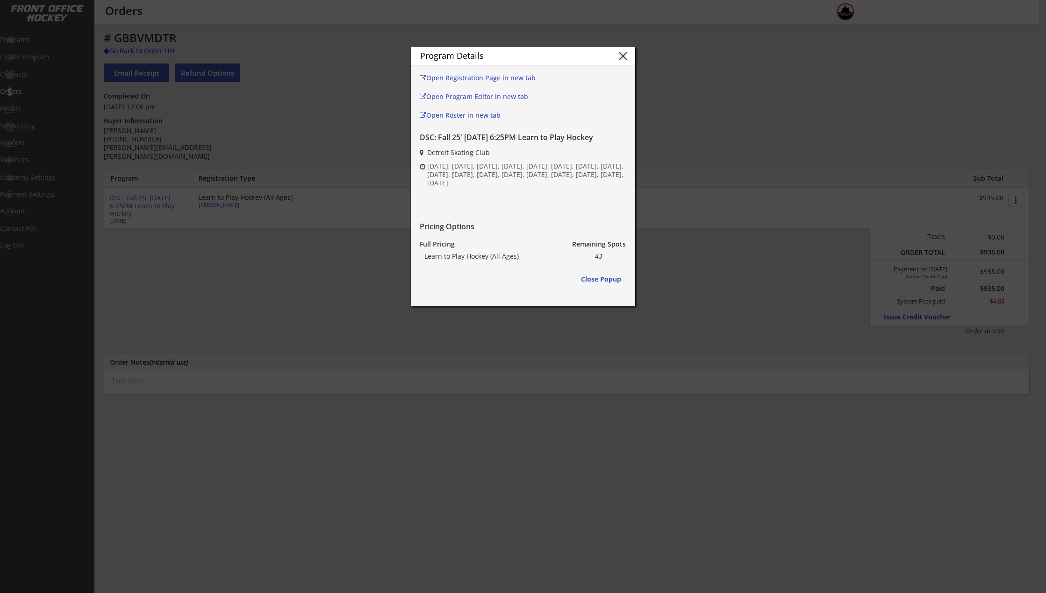
click at [621, 58] on button "close" at bounding box center [623, 56] width 14 height 14
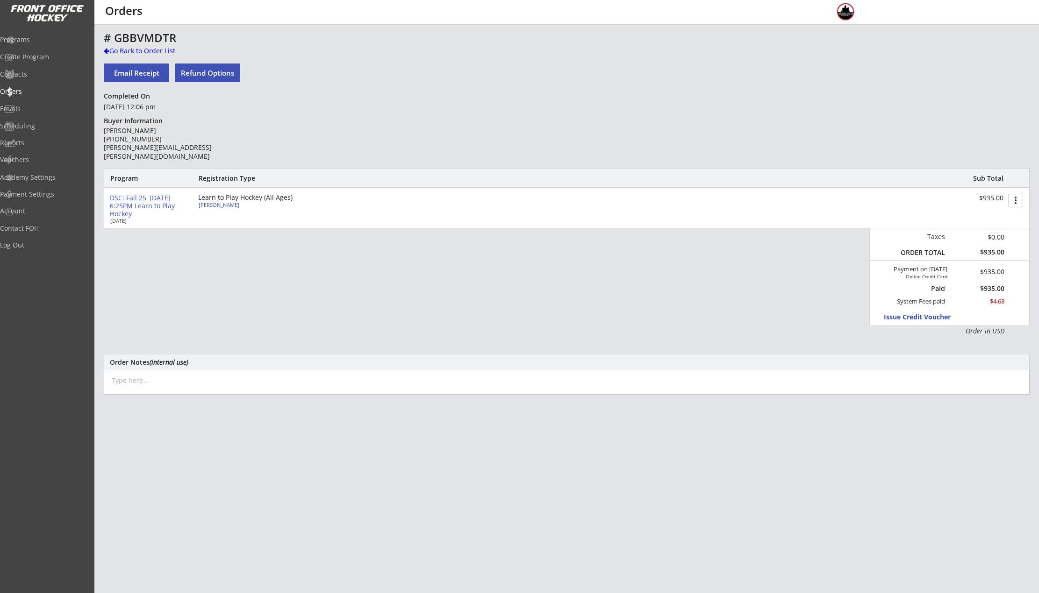
click at [218, 206] on div "Alexander Hoch" at bounding box center [251, 204] width 104 height 5
select select ""Youth S/M""
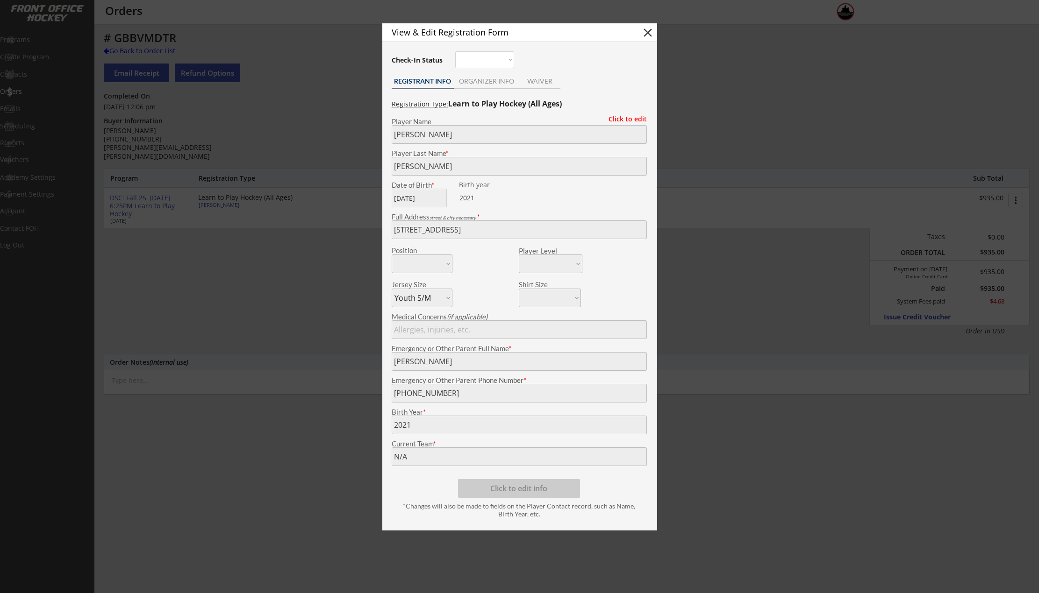
click at [504, 78] on div "ORGANIZER INFO" at bounding box center [487, 81] width 66 height 7
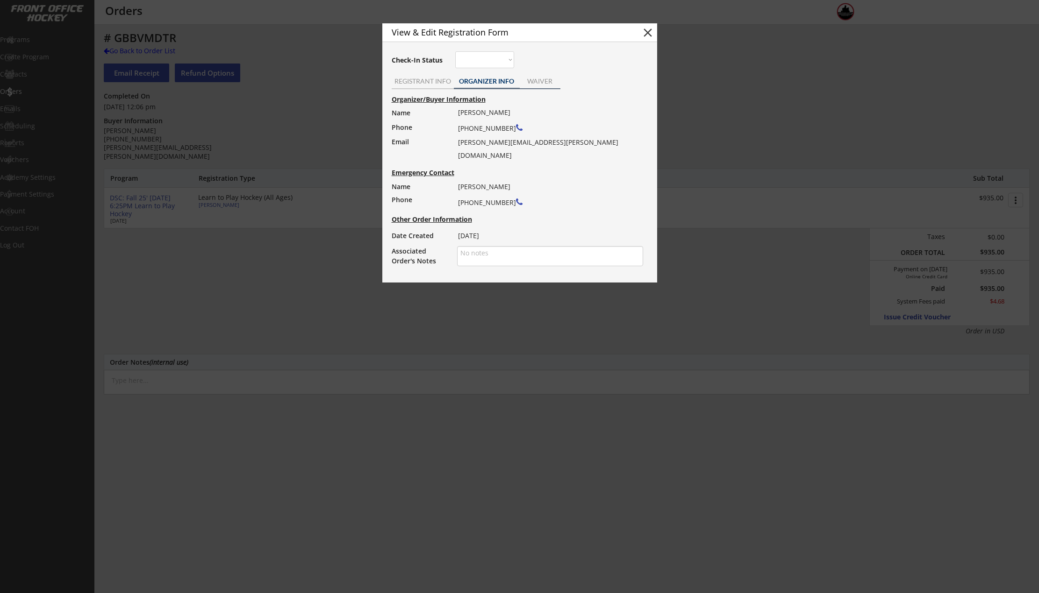
click at [553, 79] on div "WAIVER" at bounding box center [540, 81] width 41 height 7
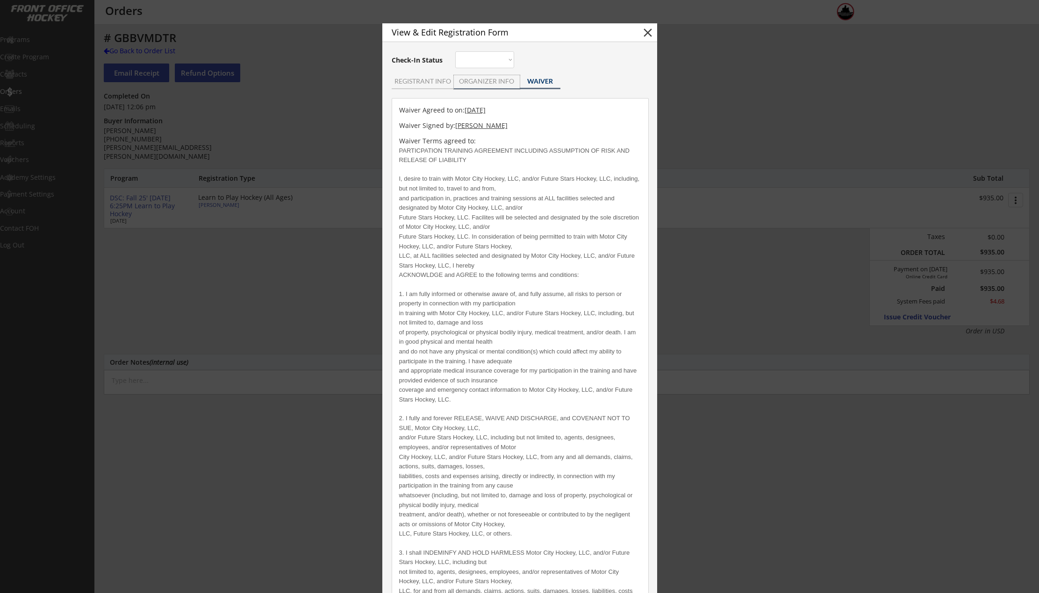
click at [465, 79] on div "ORGANIZER INFO" at bounding box center [487, 81] width 66 height 7
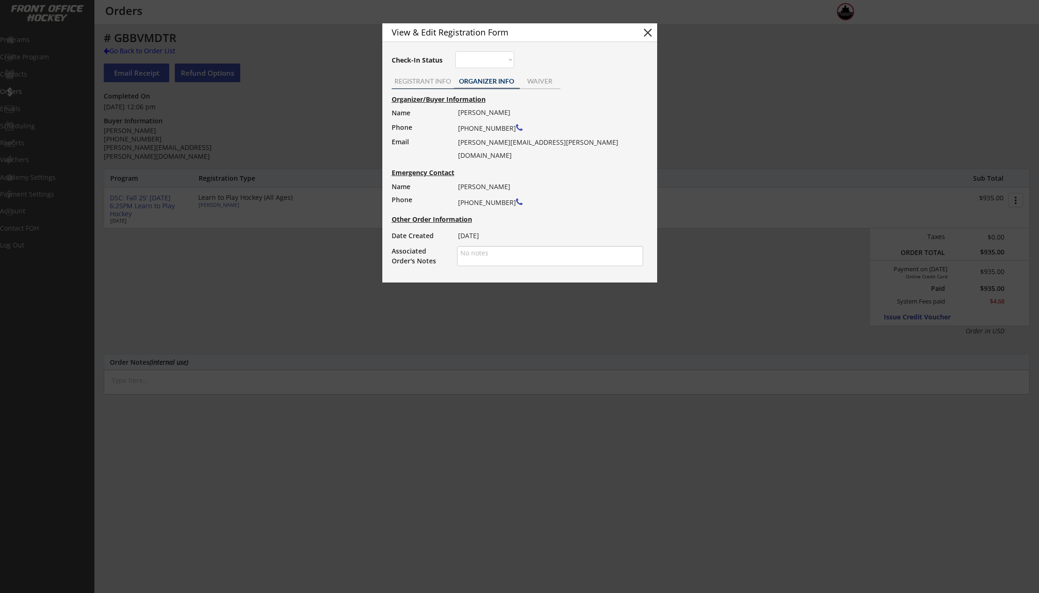
click at [424, 77] on div "REGISTRANT INFO" at bounding box center [423, 82] width 62 height 14
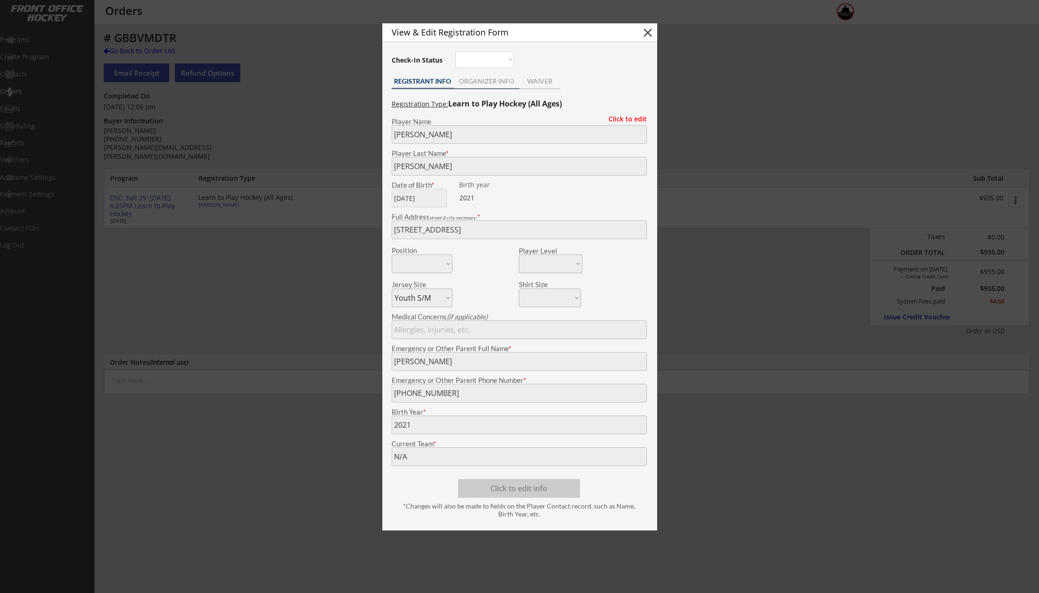
click at [492, 85] on div "ORGANIZER INFO" at bounding box center [487, 81] width 66 height 7
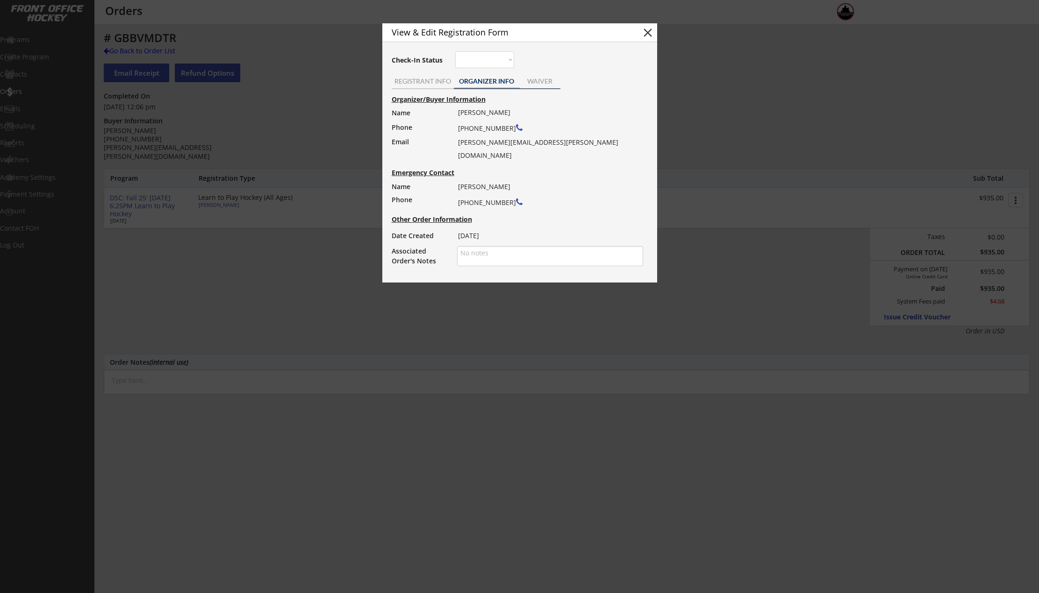
click at [553, 83] on div "WAIVER" at bounding box center [540, 81] width 41 height 7
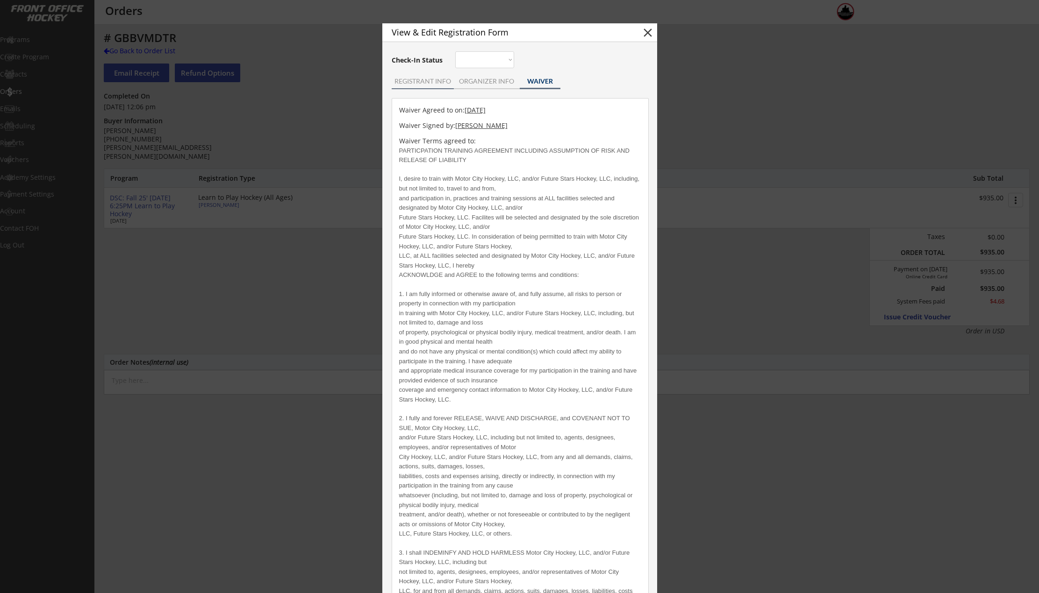
click at [423, 83] on div "REGISTRANT INFO" at bounding box center [423, 81] width 62 height 7
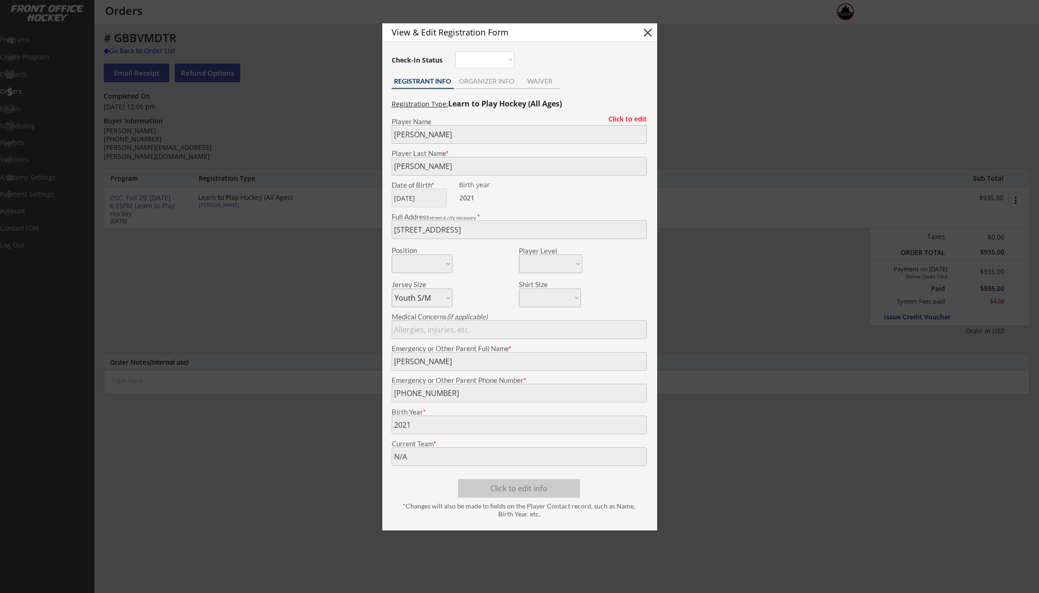
click at [513, 58] on select "Not here Present" at bounding box center [484, 59] width 59 height 17
drag, startPoint x: 513, startPoint y: 58, endPoint x: 508, endPoint y: 59, distance: 4.7
click at [513, 58] on select "Not here Present" at bounding box center [484, 59] width 59 height 17
click at [648, 35] on button "close" at bounding box center [648, 32] width 14 height 14
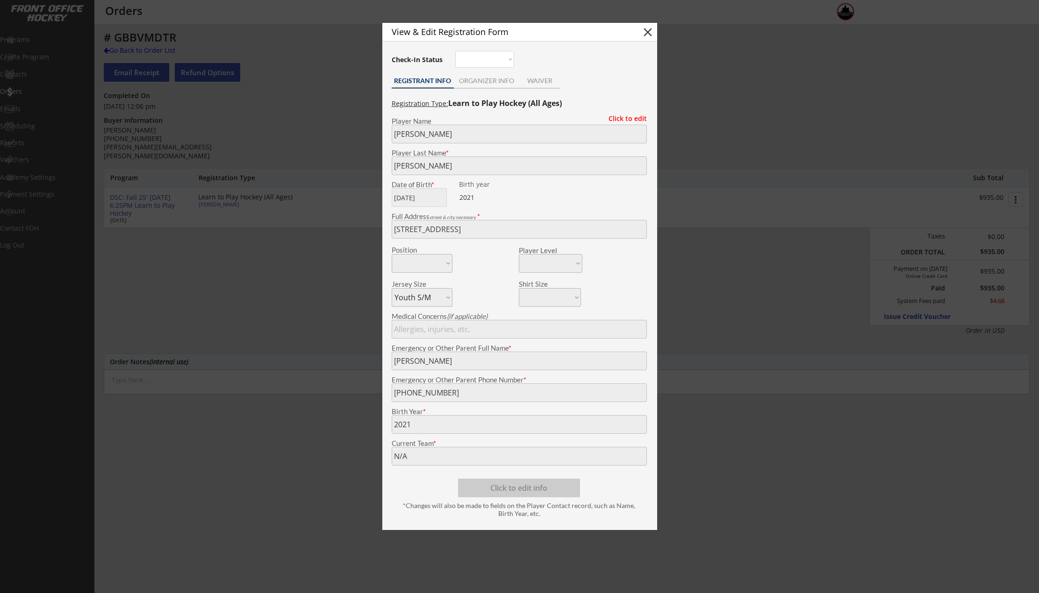
select select ""PLACEHOLDER_1427118222253""
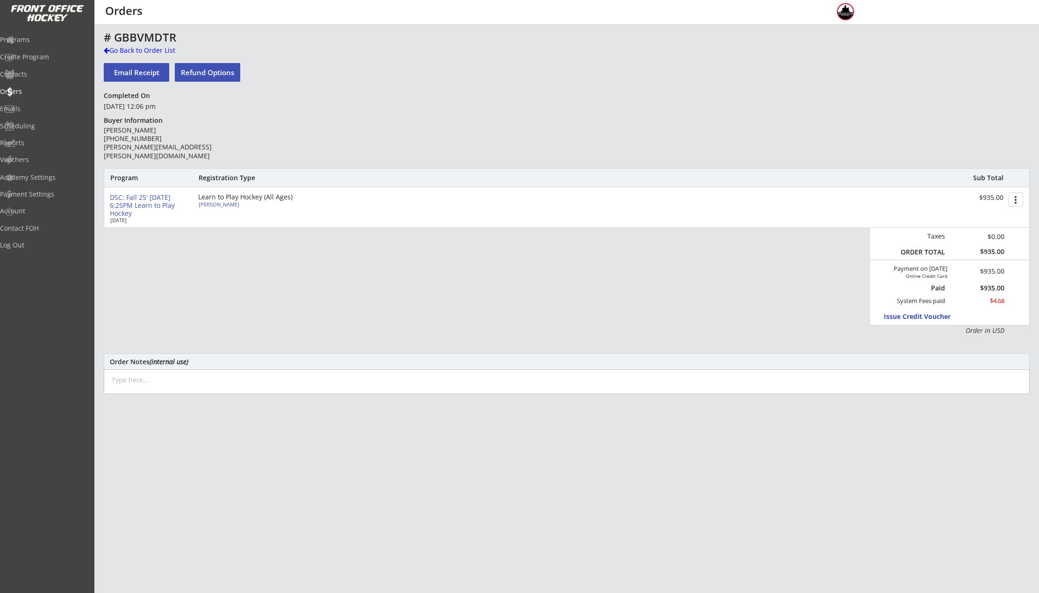
click at [215, 72] on button "Refund Options" at bounding box center [207, 72] width 65 height 19
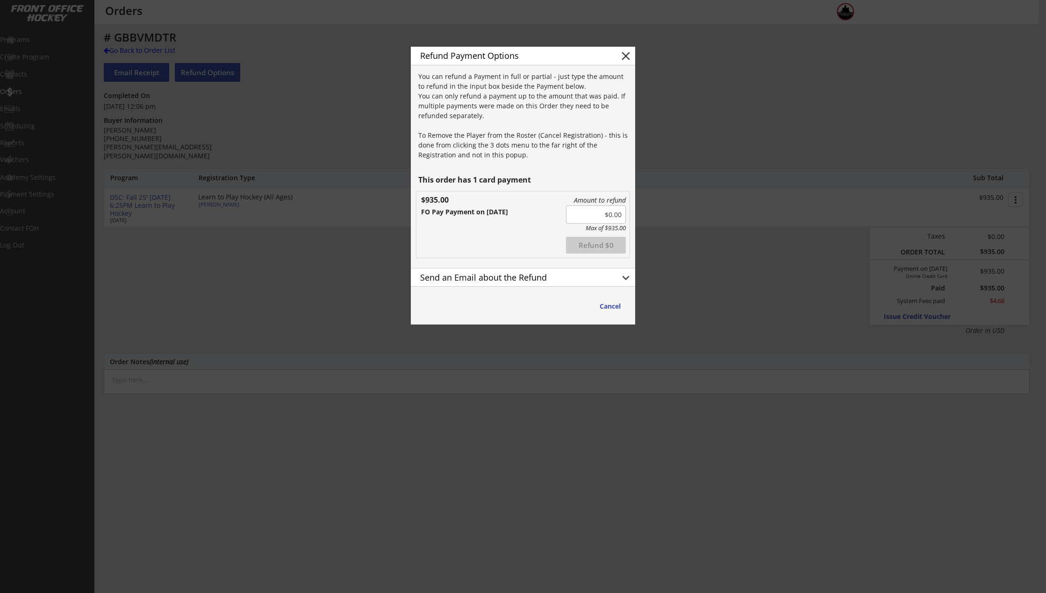
drag, startPoint x: 629, startPoint y: 51, endPoint x: 690, endPoint y: 51, distance: 61.2
click at [629, 51] on button "close" at bounding box center [626, 56] width 14 height 14
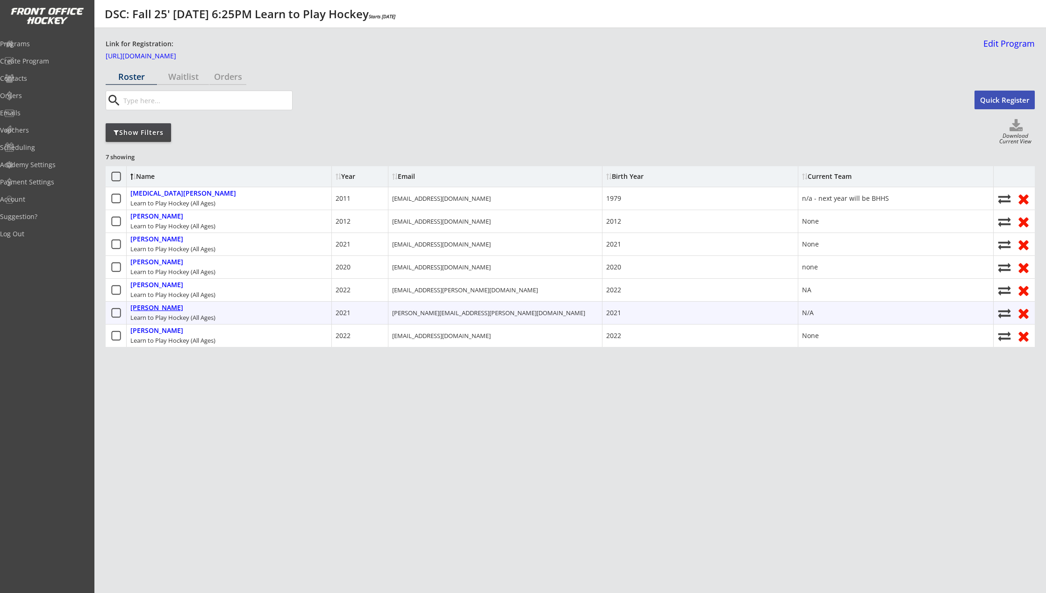
click at [167, 308] on div "[PERSON_NAME]" at bounding box center [156, 308] width 53 height 8
select select ""Youth S/M""
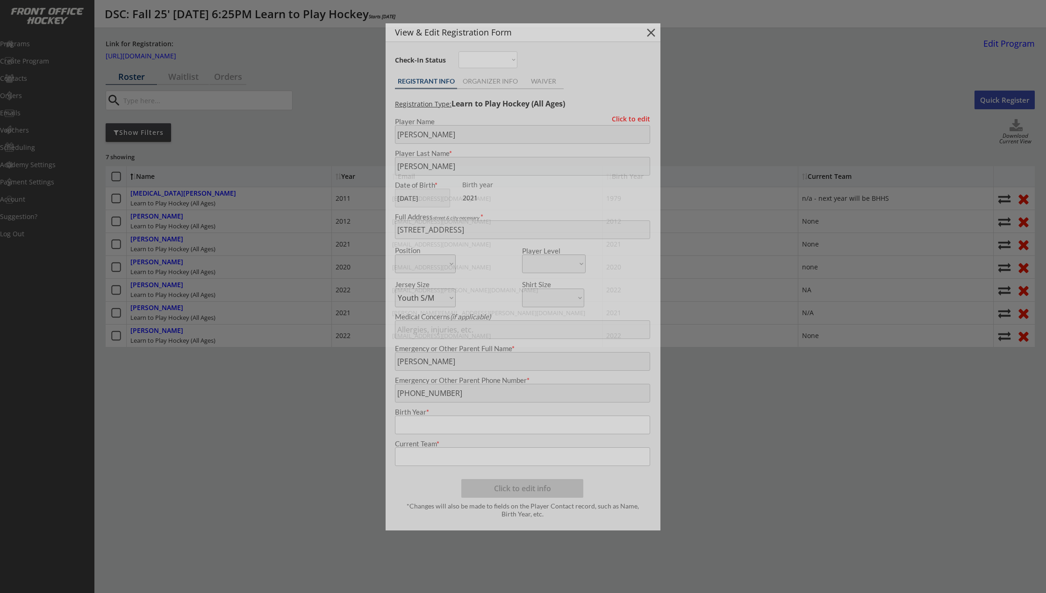
type input "2021"
type input "N/A"
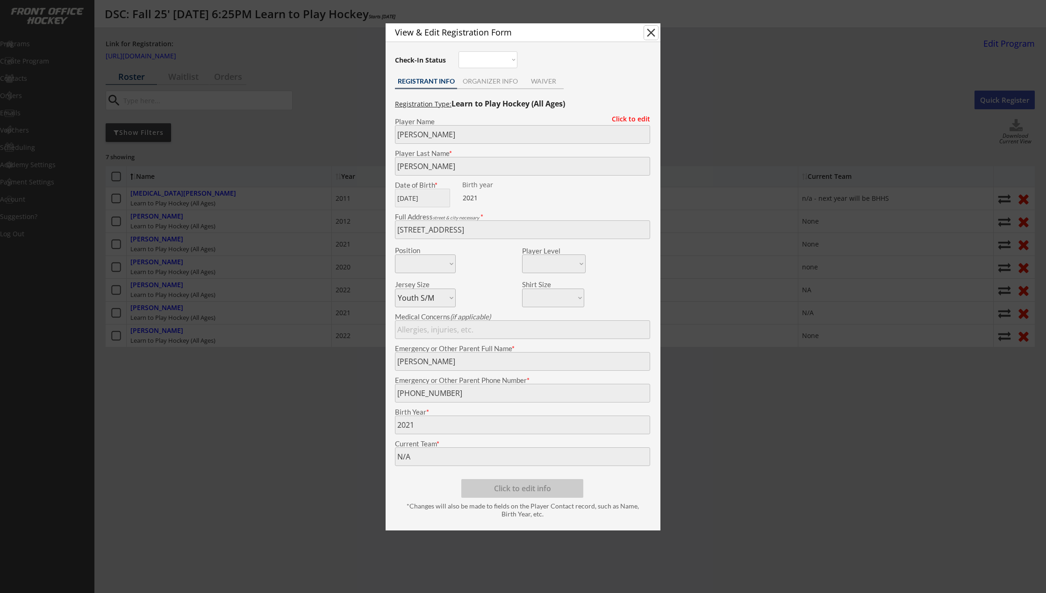
click at [626, 133] on div "View & Edit Registration Form close Check-In Status Not here Present REGISTRANT…" at bounding box center [523, 277] width 275 height 508
click at [484, 86] on div "ORGANIZER INFO" at bounding box center [490, 82] width 66 height 14
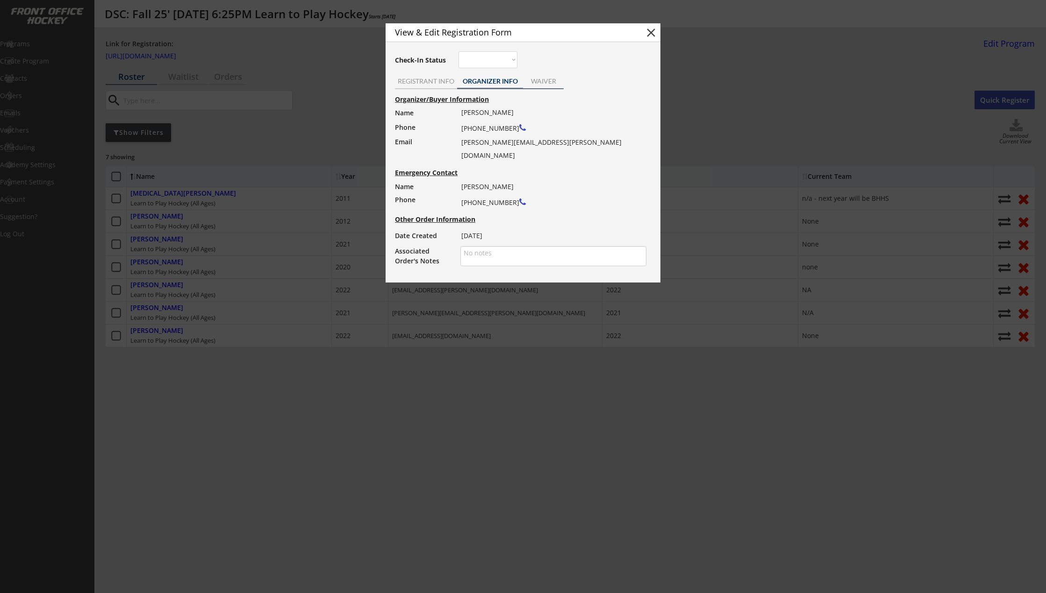
click at [534, 83] on div "WAIVER" at bounding box center [543, 81] width 41 height 7
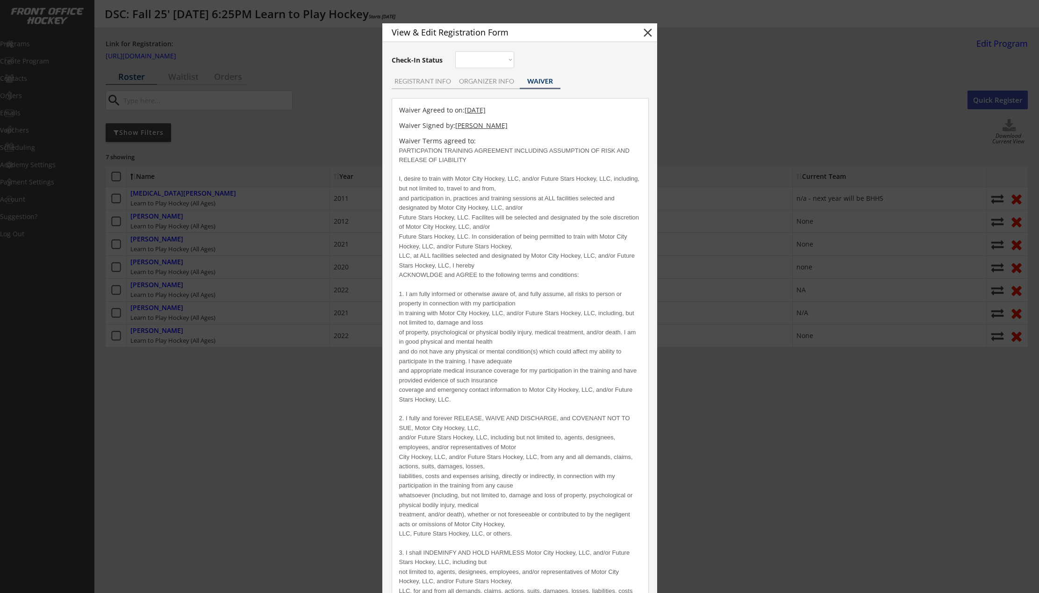
click at [649, 34] on button "close" at bounding box center [648, 33] width 14 height 14
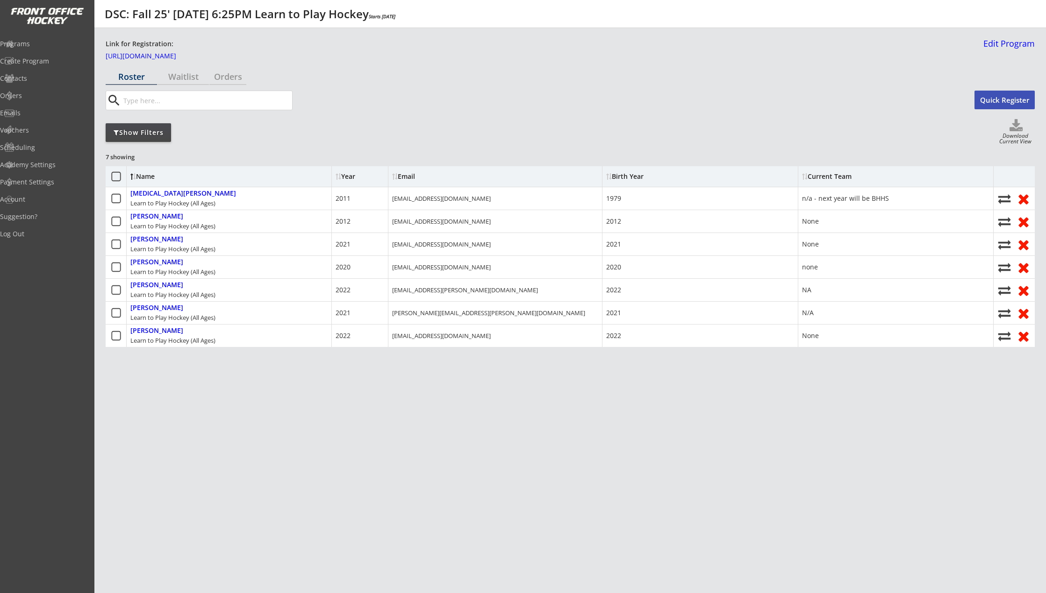
click at [629, 113] on div "search Quick Register" at bounding box center [570, 102] width 929 height 23
click at [636, 445] on div "Roster Waitlist Orders search Quick Register Show Filters Download Current View…" at bounding box center [570, 267] width 929 height 397
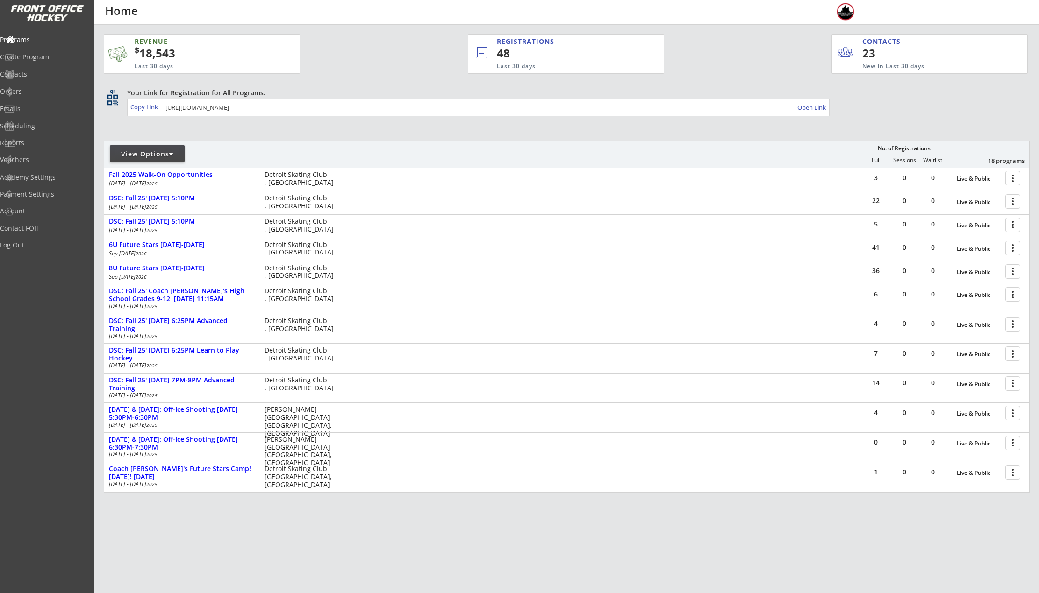
drag, startPoint x: 172, startPoint y: 145, endPoint x: 168, endPoint y: 144, distance: 4.8
